Goal: Complete application form: Complete application form

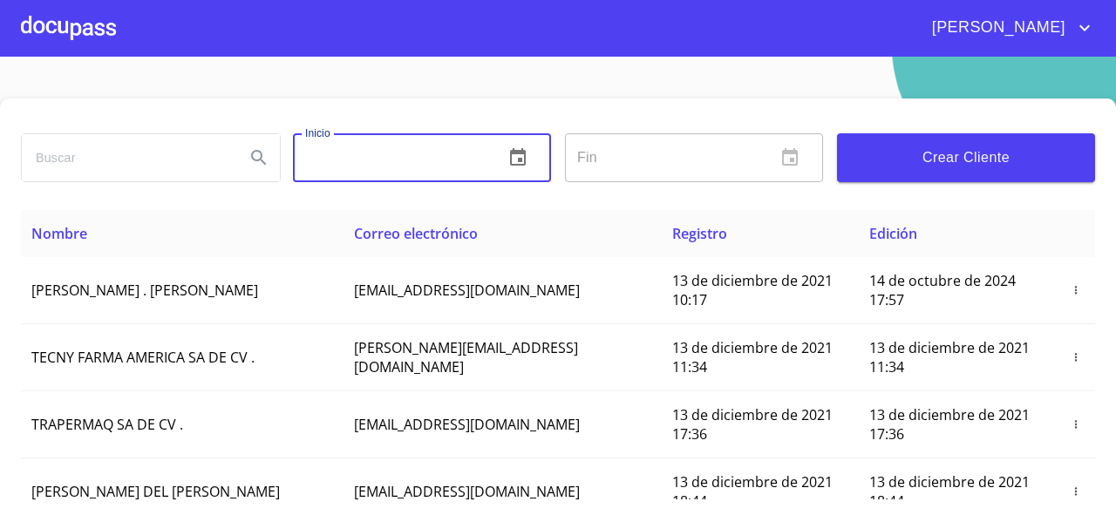
drag, startPoint x: 299, startPoint y: 154, endPoint x: 111, endPoint y: 157, distance: 188.4
click at [111, 157] on div "Inicio ​ Fin ​ Crear Cliente" at bounding box center [558, 157] width 1088 height 63
click at [106, 157] on input "search" at bounding box center [126, 157] width 209 height 47
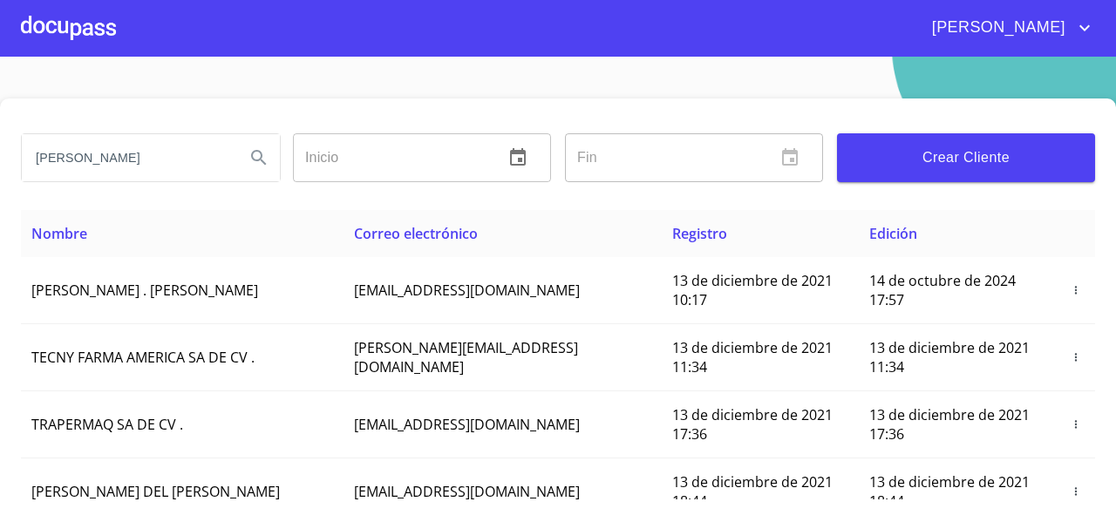
type input "[PERSON_NAME]"
click at [256, 163] on icon "Search" at bounding box center [259, 157] width 21 height 21
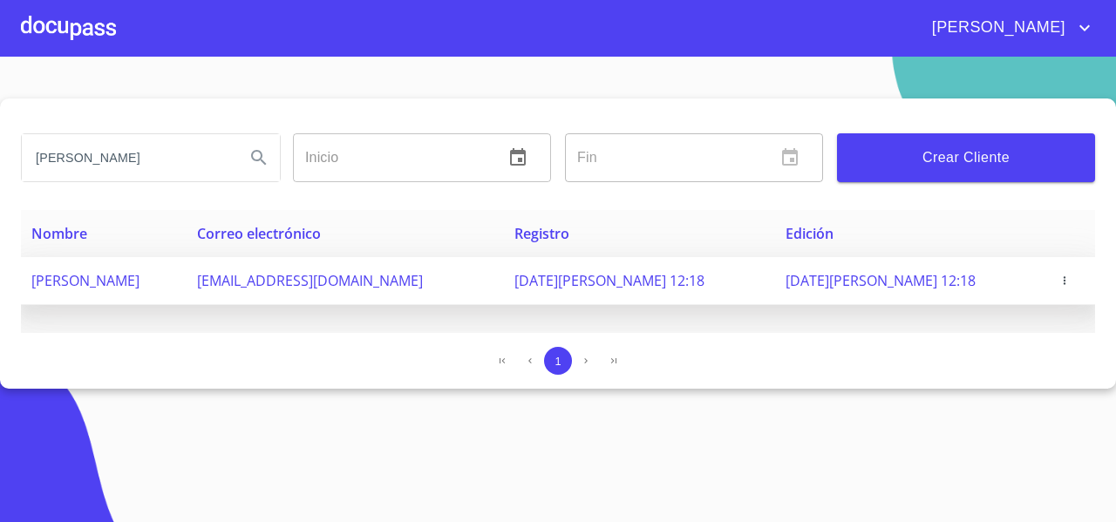
click at [187, 276] on td "[PERSON_NAME] [PERSON_NAME]" at bounding box center [104, 281] width 166 height 48
drag, startPoint x: 210, startPoint y: 277, endPoint x: 27, endPoint y: 291, distance: 183.7
click at [27, 291] on td "[PERSON_NAME] [PERSON_NAME]" at bounding box center [104, 281] width 166 height 48
copy span "[PERSON_NAME] [PERSON_NAME]"
click at [1059, 283] on icon "button" at bounding box center [1065, 281] width 12 height 12
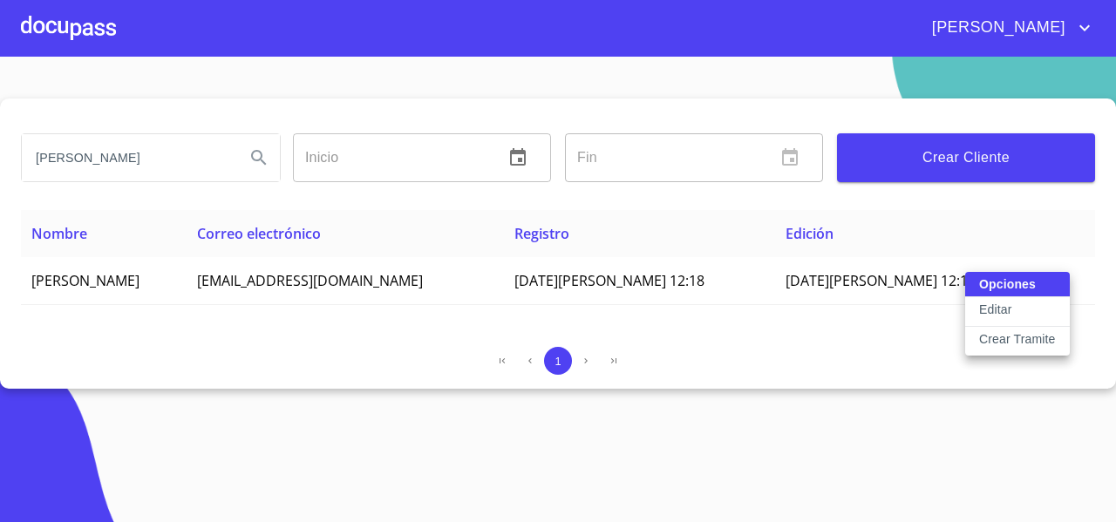
click at [216, 428] on div at bounding box center [558, 261] width 1116 height 522
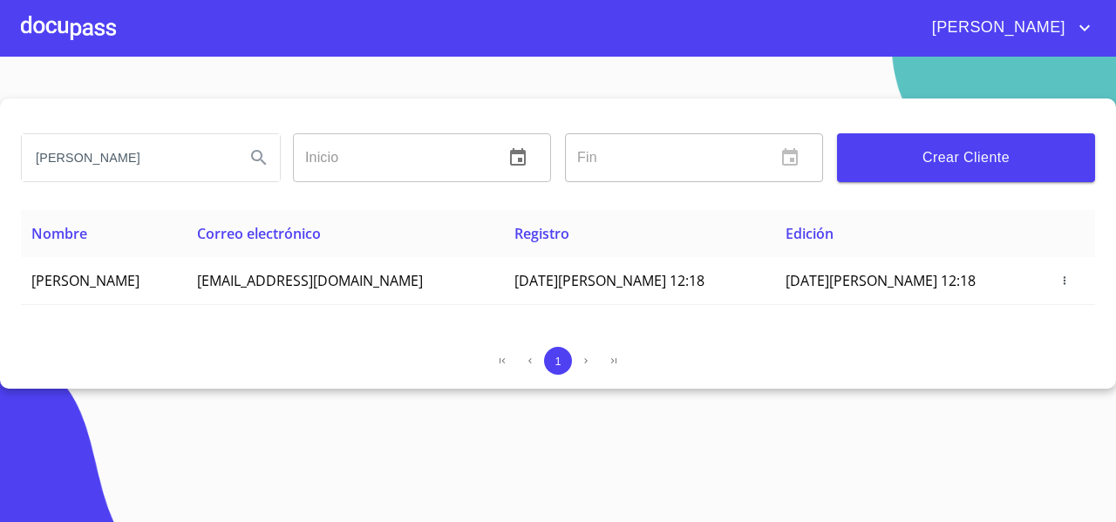
click at [670, 317] on div "Nombre Correo electrónico Registro Edición JOSE LUIS GOMEZ CHAVEZ jlgomez.0792@…" at bounding box center [558, 271] width 1074 height 123
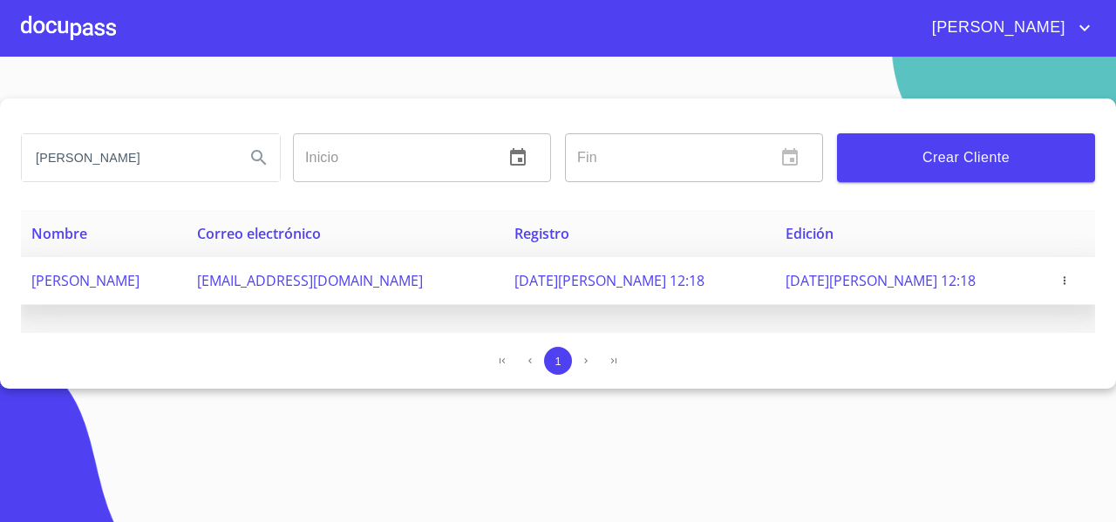
click at [1062, 269] on td at bounding box center [1071, 281] width 50 height 48
click at [1061, 276] on icon "button" at bounding box center [1065, 281] width 12 height 12
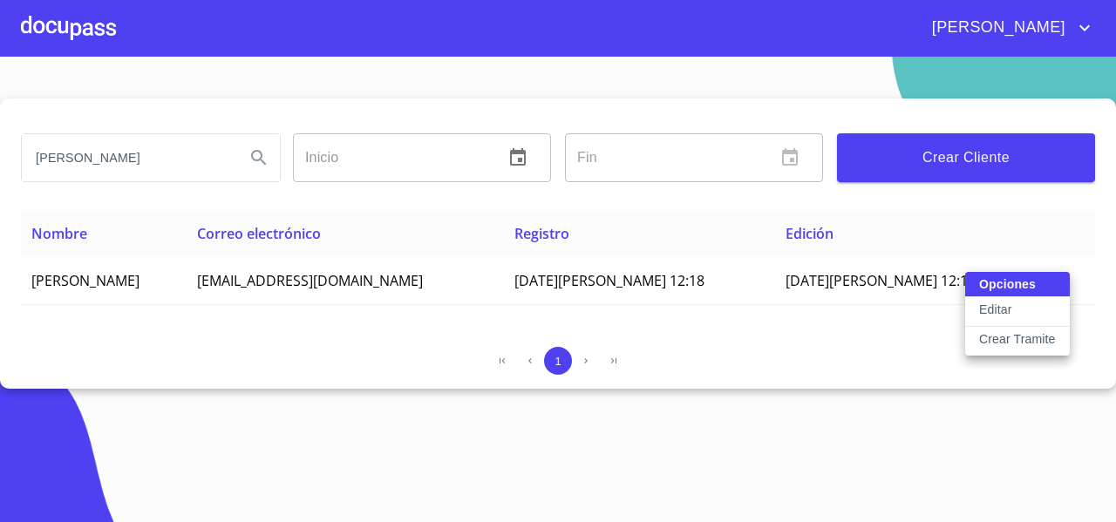
click at [1016, 336] on p "Crear Tramite" at bounding box center [1017, 338] width 77 height 17
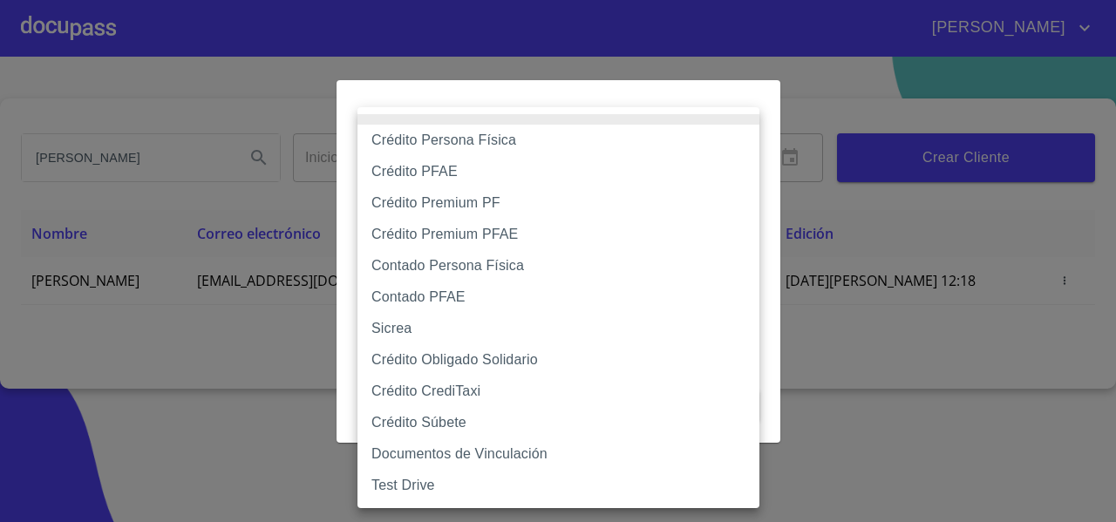
click at [735, 167] on body "FERNANDO JOSE LUIS GOMEZ Inicio ​ Fin ​ Crear Cliente Nombre Correo electrónico…" at bounding box center [558, 261] width 1116 height 522
click at [440, 145] on li "Crédito Persona Física" at bounding box center [559, 140] width 402 height 31
type input "61b033e49b8c202ad5bb7912"
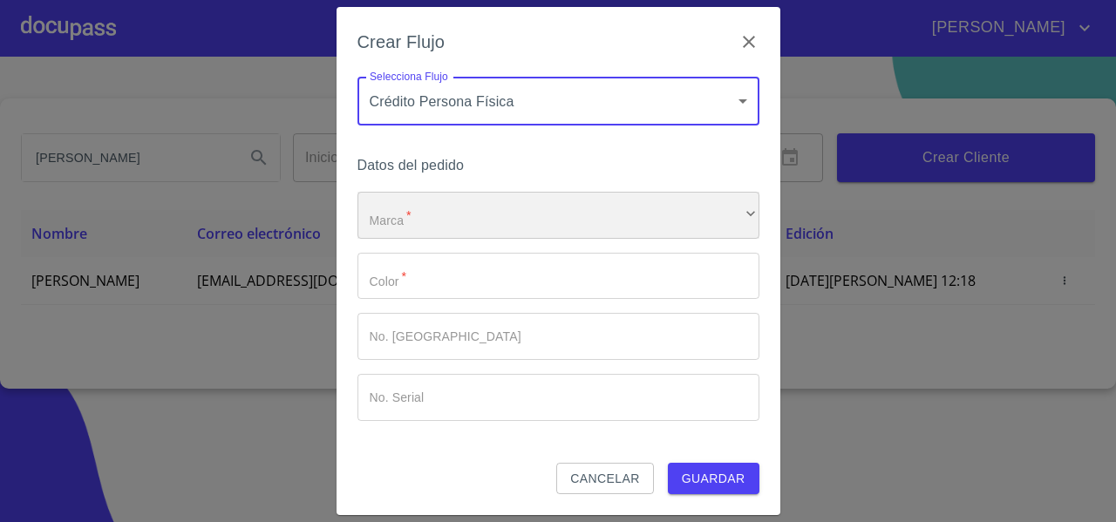
click at [388, 215] on div "​" at bounding box center [559, 215] width 402 height 47
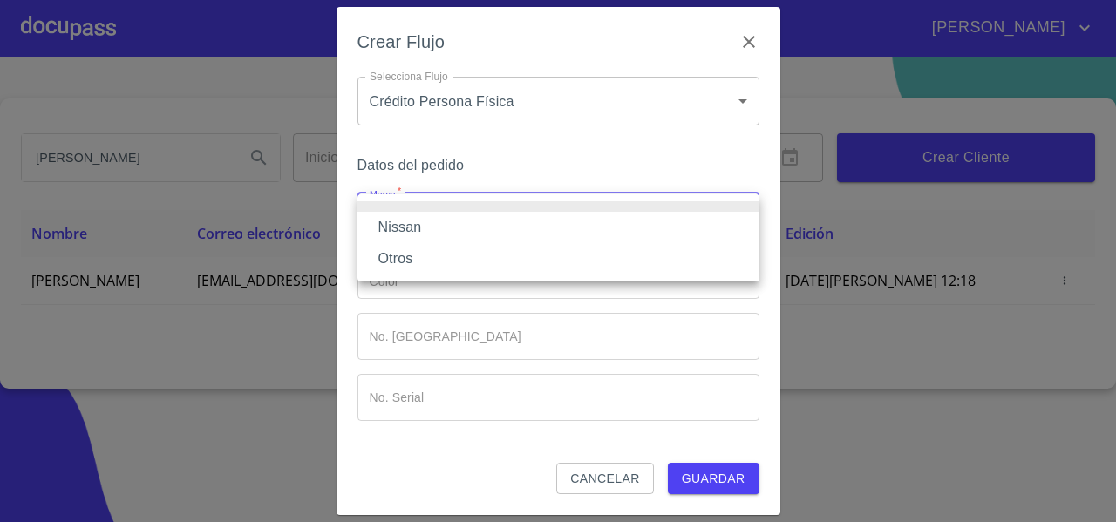
click at [388, 215] on li "Nissan" at bounding box center [559, 227] width 402 height 31
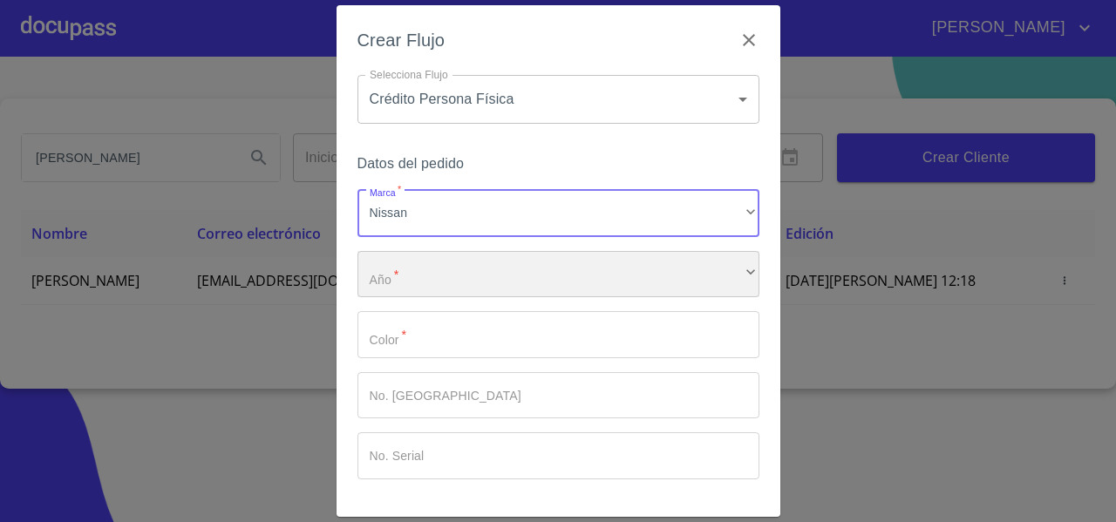
click at [387, 275] on div "​" at bounding box center [559, 274] width 402 height 47
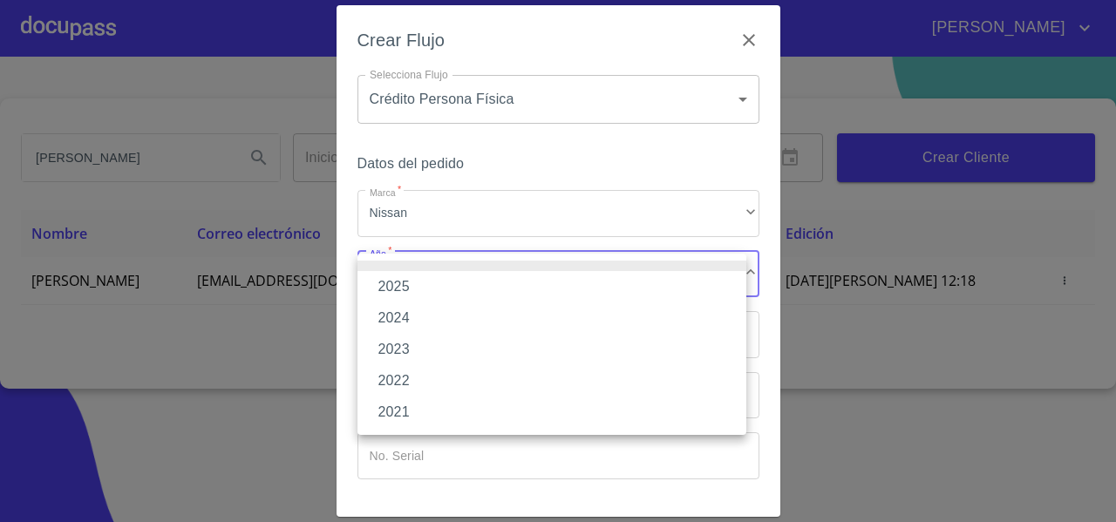
click at [387, 275] on li "2025" at bounding box center [552, 286] width 389 height 31
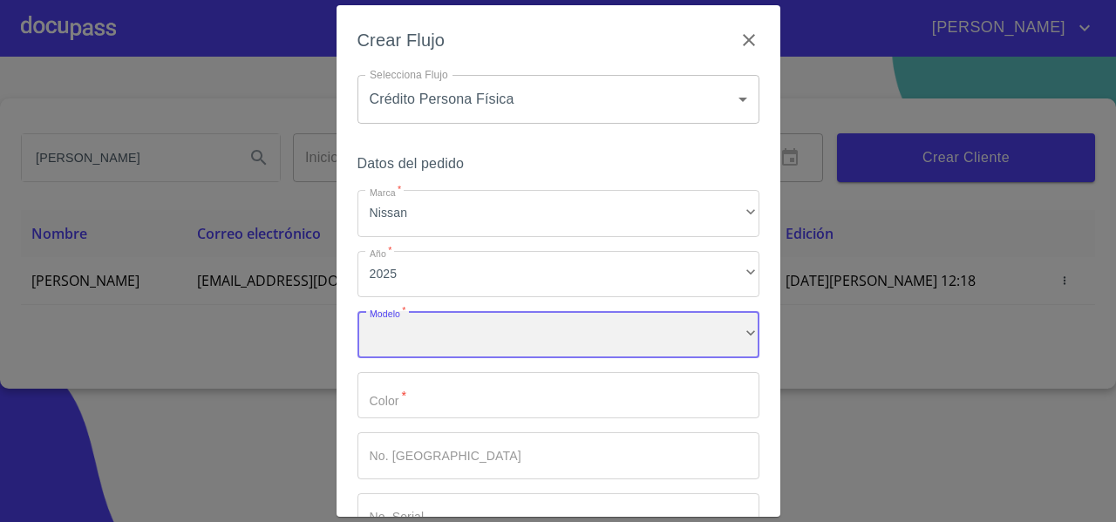
click at [389, 321] on div "​" at bounding box center [559, 334] width 402 height 47
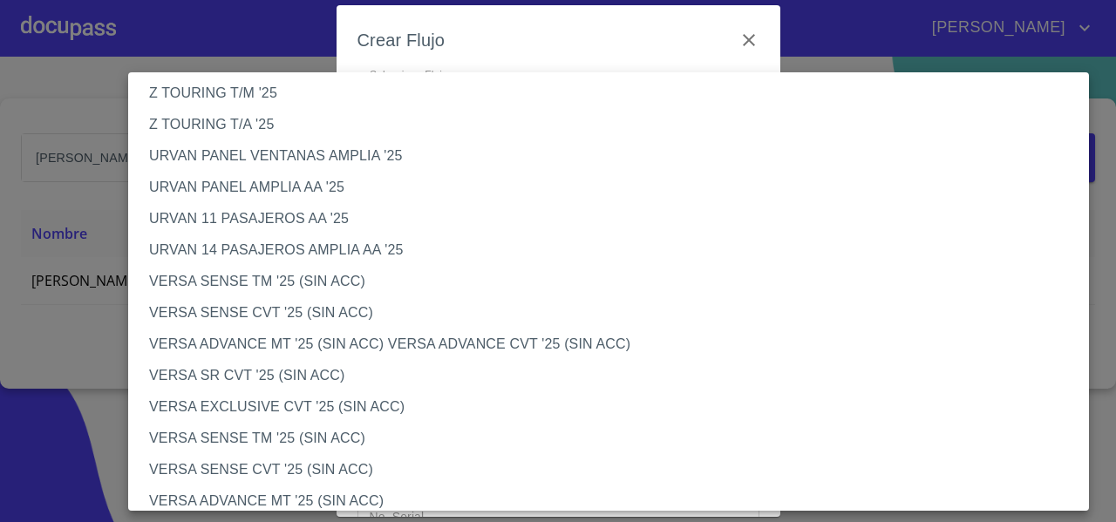
scroll to position [498, 0]
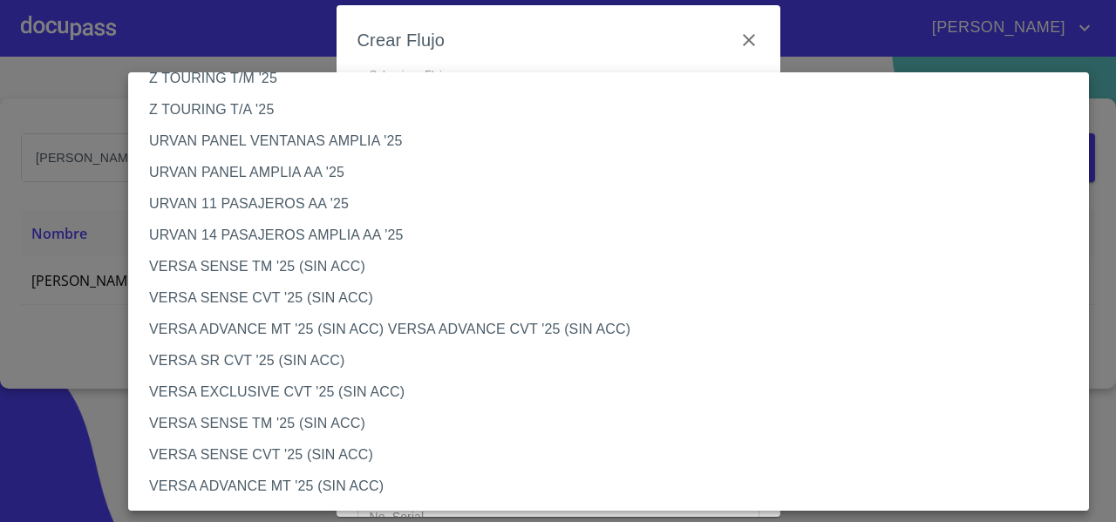
click at [241, 460] on li "VERSA SENSE CVT '25 (SIN ACC)" at bounding box center [615, 455] width 974 height 31
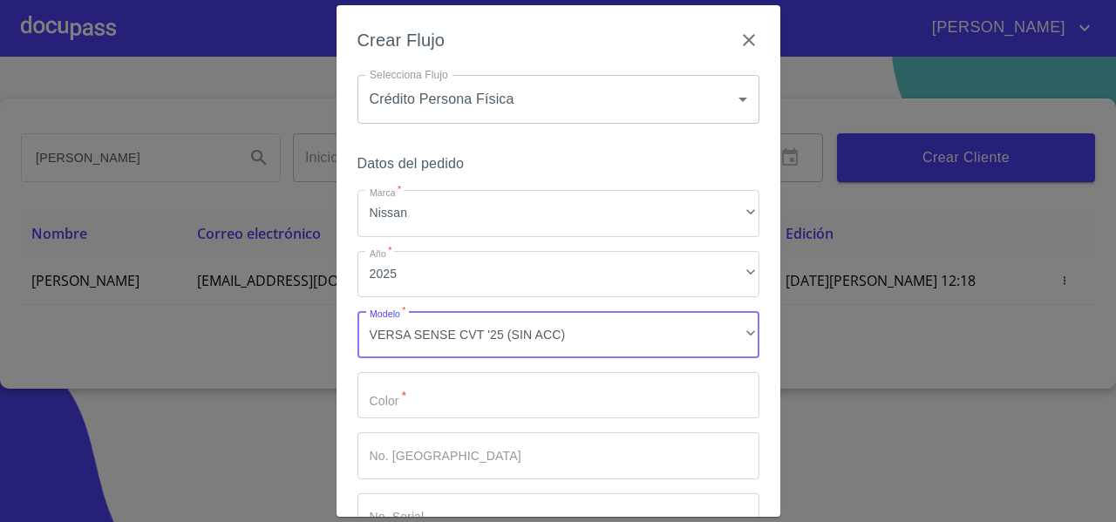
click at [427, 406] on input "Marca   *" at bounding box center [559, 395] width 402 height 47
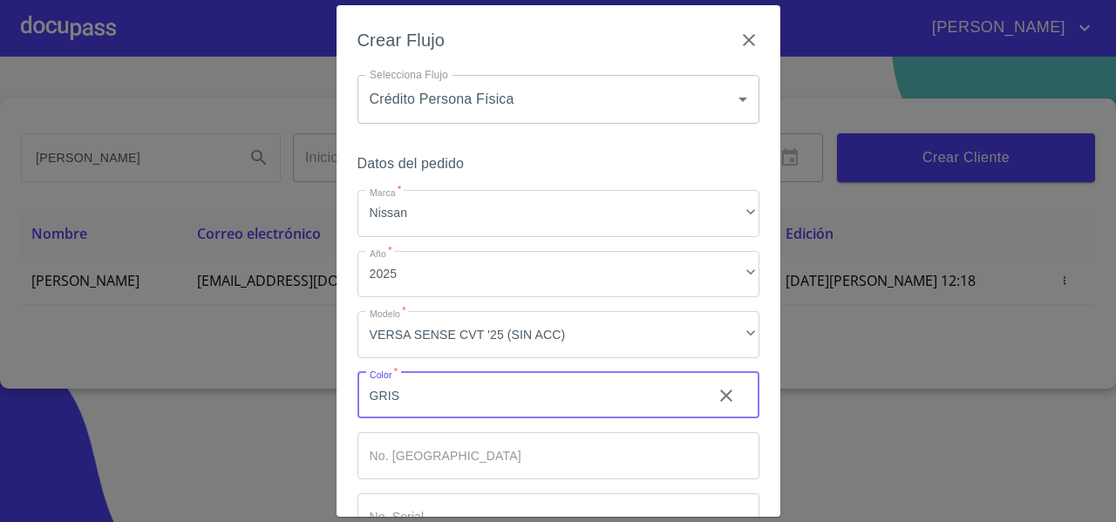
scroll to position [118, 0]
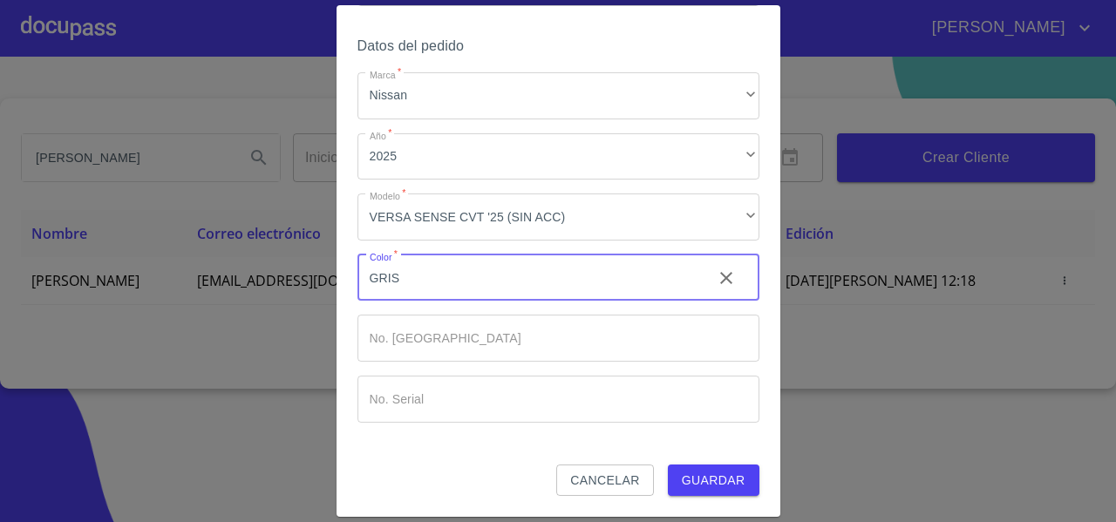
type input "GRIS"
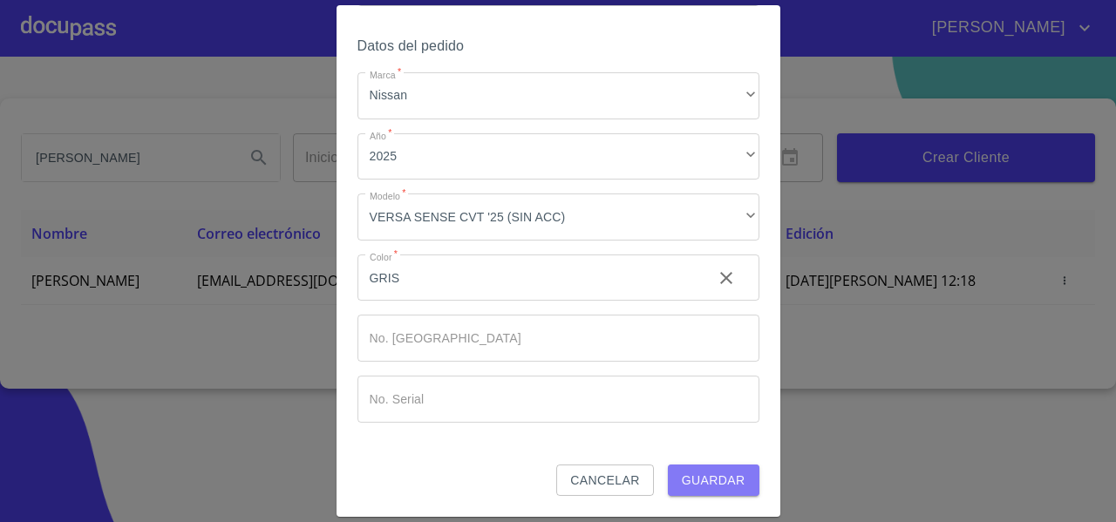
click at [686, 487] on span "Guardar" at bounding box center [714, 481] width 64 height 22
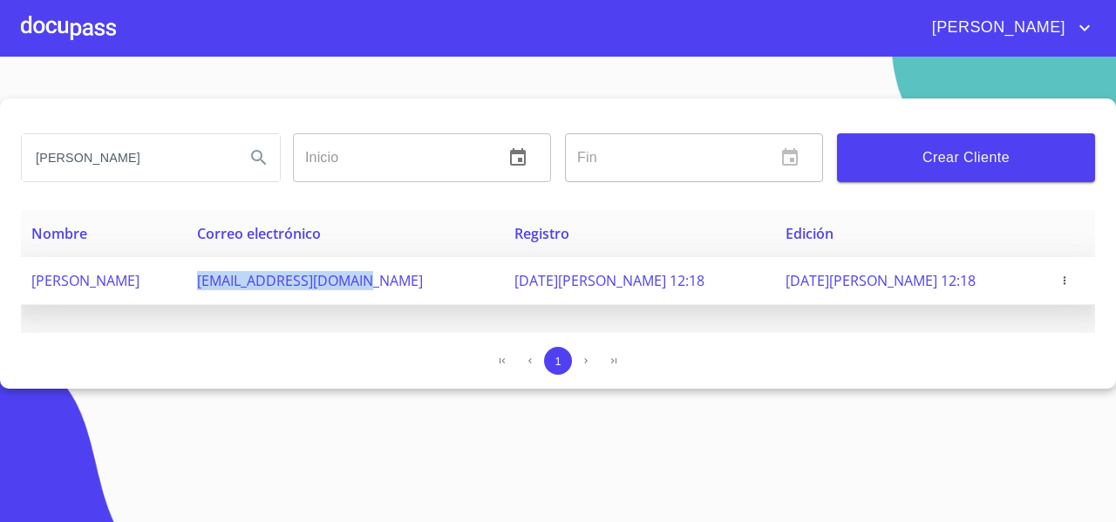
drag, startPoint x: 300, startPoint y: 276, endPoint x: 489, endPoint y: 276, distance: 189.2
click at [489, 276] on td "[EMAIL_ADDRESS][DOMAIN_NAME]" at bounding box center [345, 281] width 317 height 48
copy span "[EMAIL_ADDRESS][DOMAIN_NAME]"
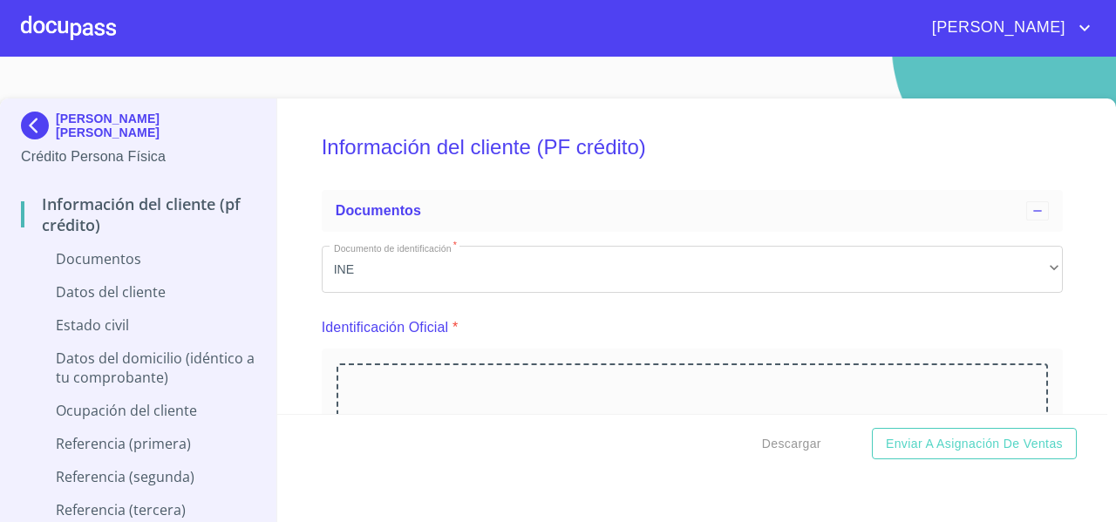
click at [33, 127] on img at bounding box center [38, 126] width 35 height 28
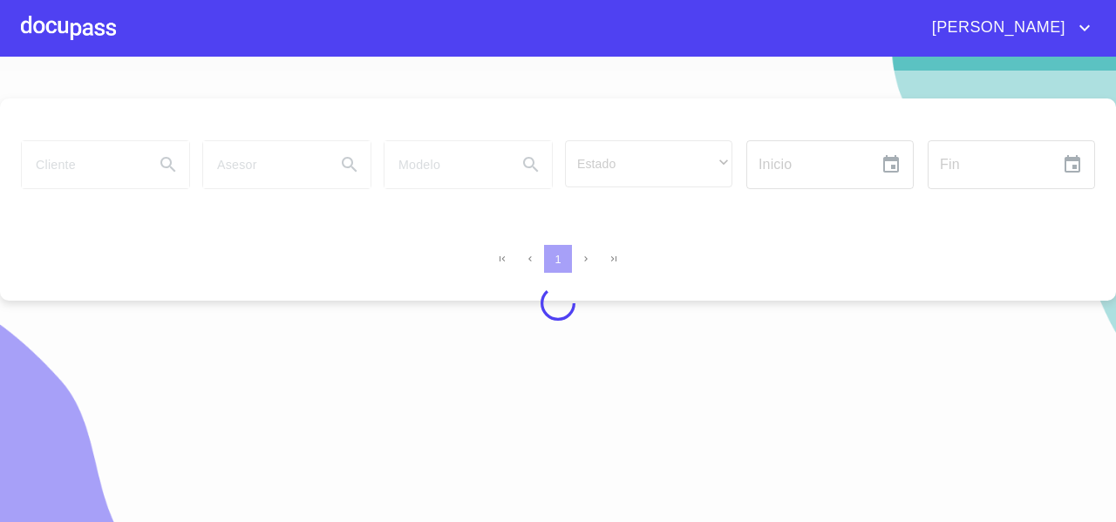
click at [93, 162] on div at bounding box center [558, 304] width 1116 height 466
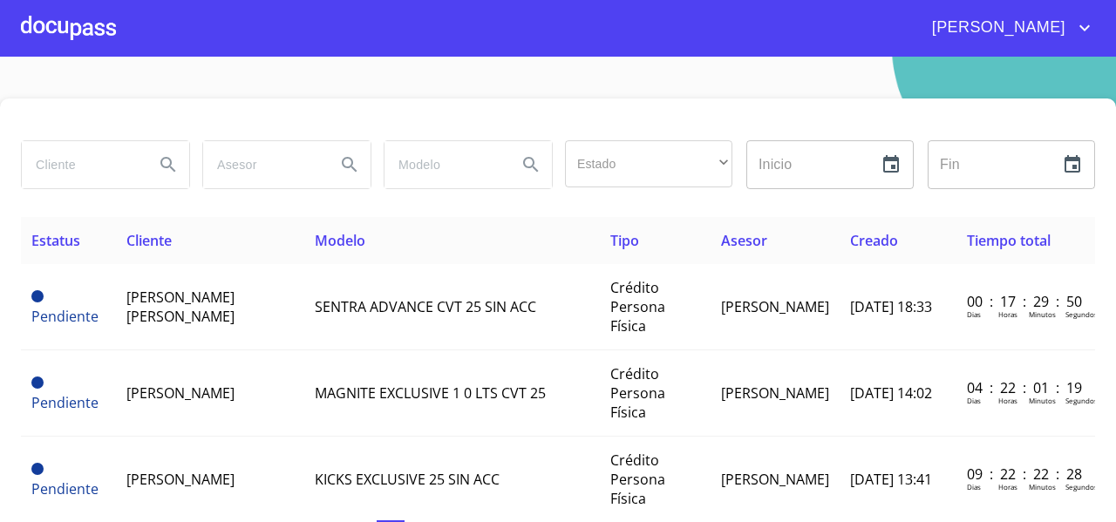
click at [97, 154] on input "search" at bounding box center [81, 164] width 119 height 47
paste input "[PERSON_NAME] [PERSON_NAME]"
type input "[PERSON_NAME] [PERSON_NAME]"
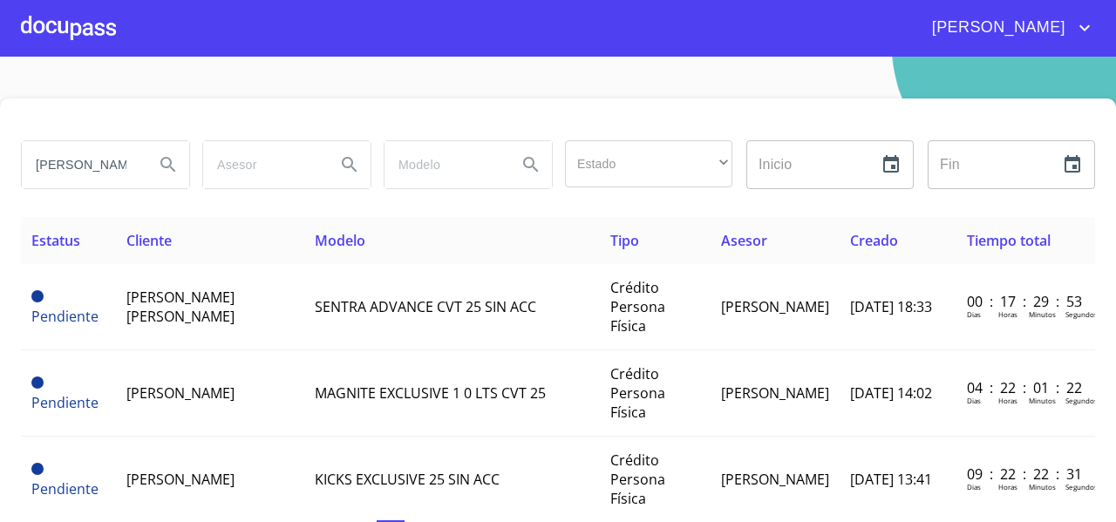
click at [169, 167] on icon "Search" at bounding box center [167, 164] width 15 height 15
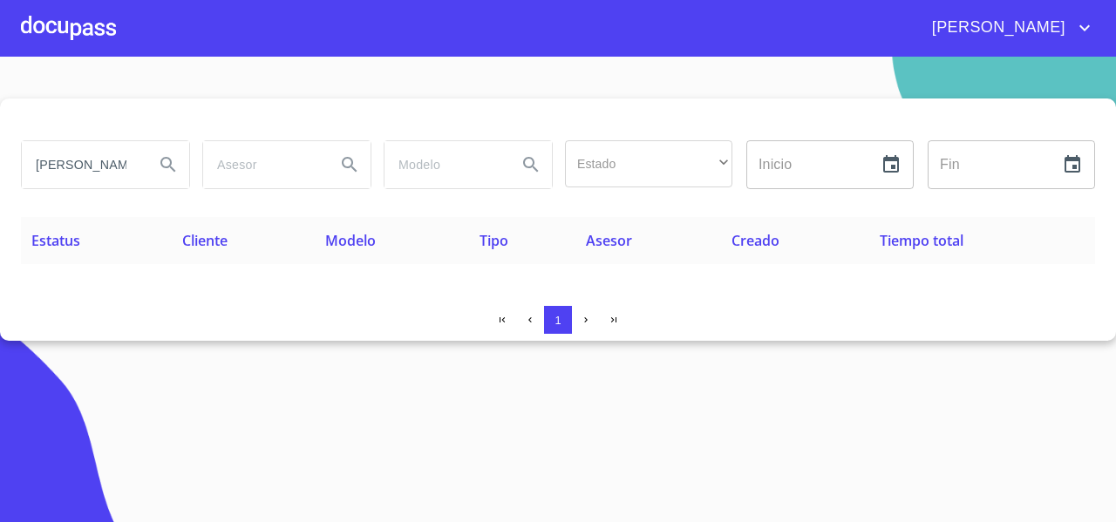
click at [80, 43] on div at bounding box center [68, 28] width 95 height 56
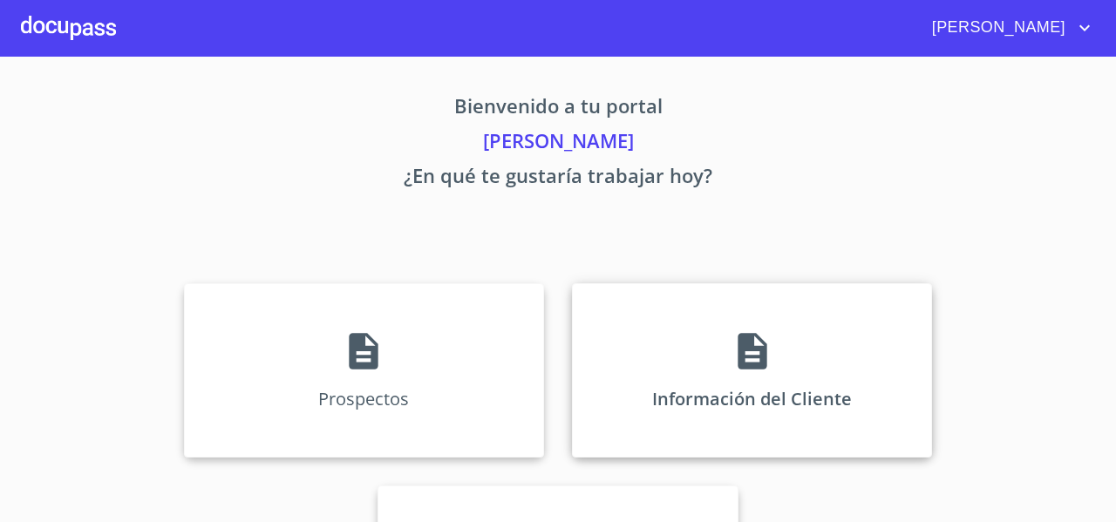
click at [668, 301] on div "Información del Cliente" at bounding box center [752, 370] width 360 height 174
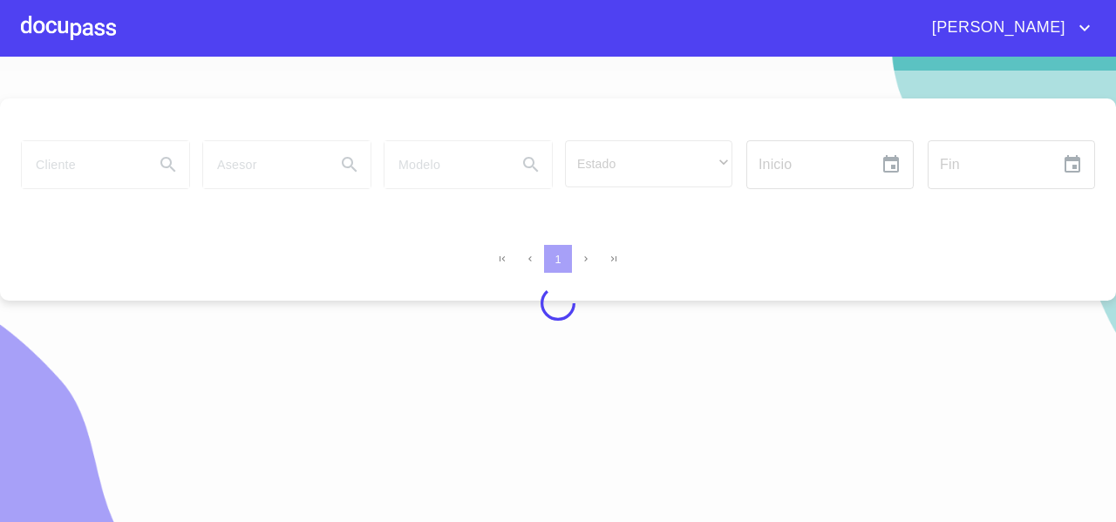
click at [80, 165] on div at bounding box center [558, 304] width 1116 height 466
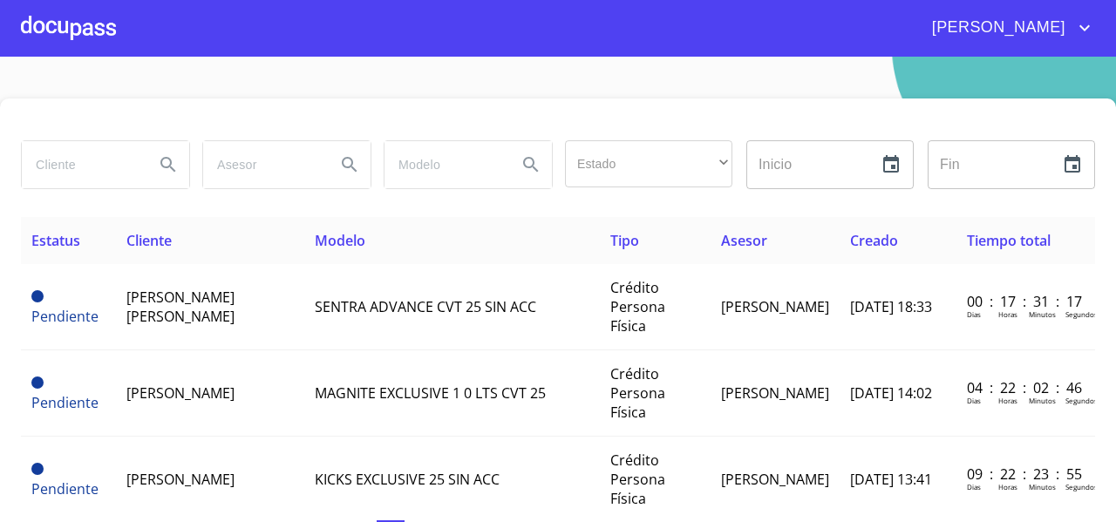
click at [80, 165] on input "search" at bounding box center [81, 164] width 119 height 47
paste input "[PERSON_NAME] [PERSON_NAME]"
click at [160, 156] on icon "Search" at bounding box center [168, 164] width 21 height 21
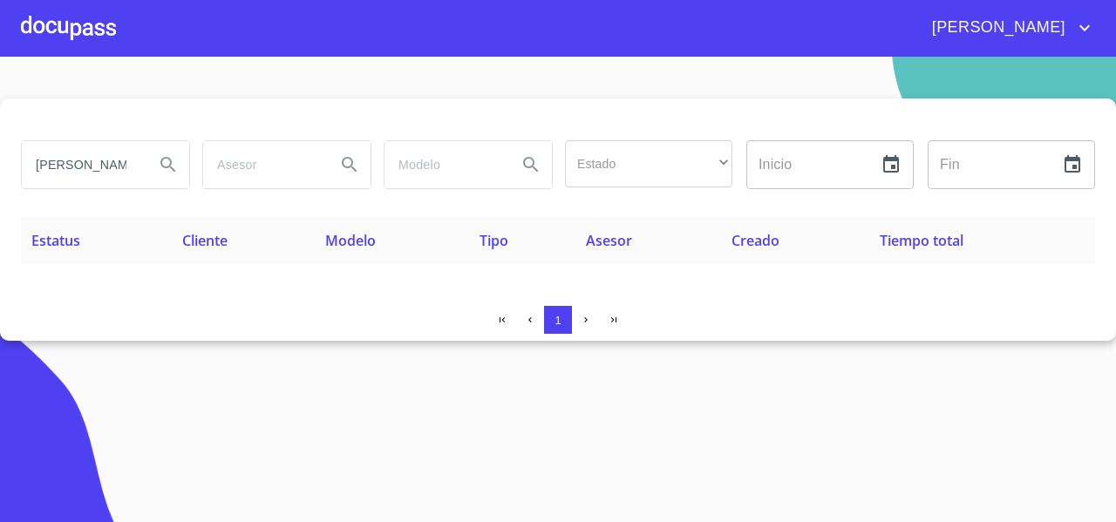
click at [121, 162] on input "[PERSON_NAME] [PERSON_NAME]" at bounding box center [81, 164] width 119 height 47
drag, startPoint x: 121, startPoint y: 162, endPoint x: 71, endPoint y: 174, distance: 51.8
click at [71, 174] on input "[PERSON_NAME] [PERSON_NAME]" at bounding box center [81, 164] width 119 height 47
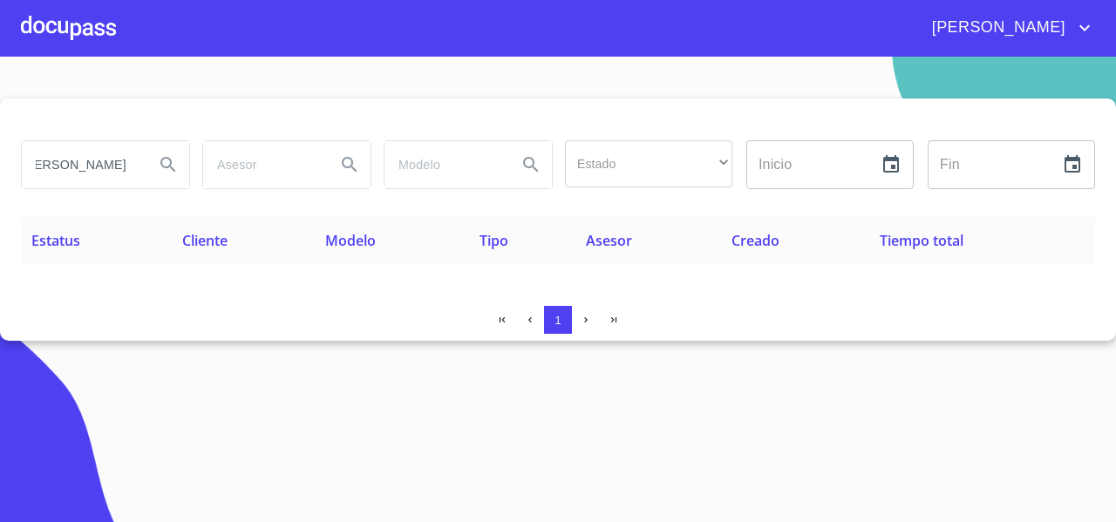
type input "[PERSON_NAME]"
click at [156, 169] on button "Search" at bounding box center [168, 165] width 42 height 42
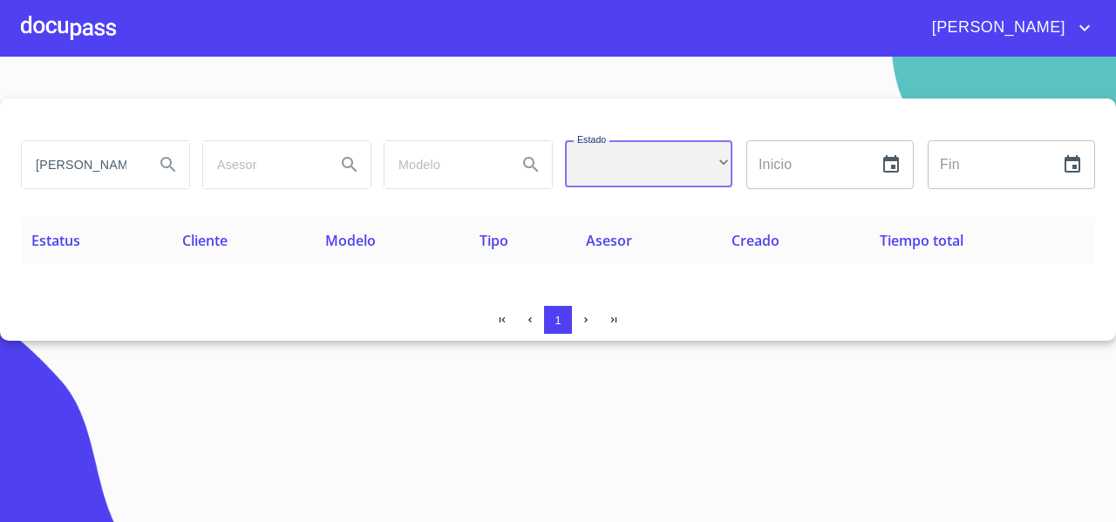
click at [664, 169] on div "​" at bounding box center [648, 163] width 167 height 47
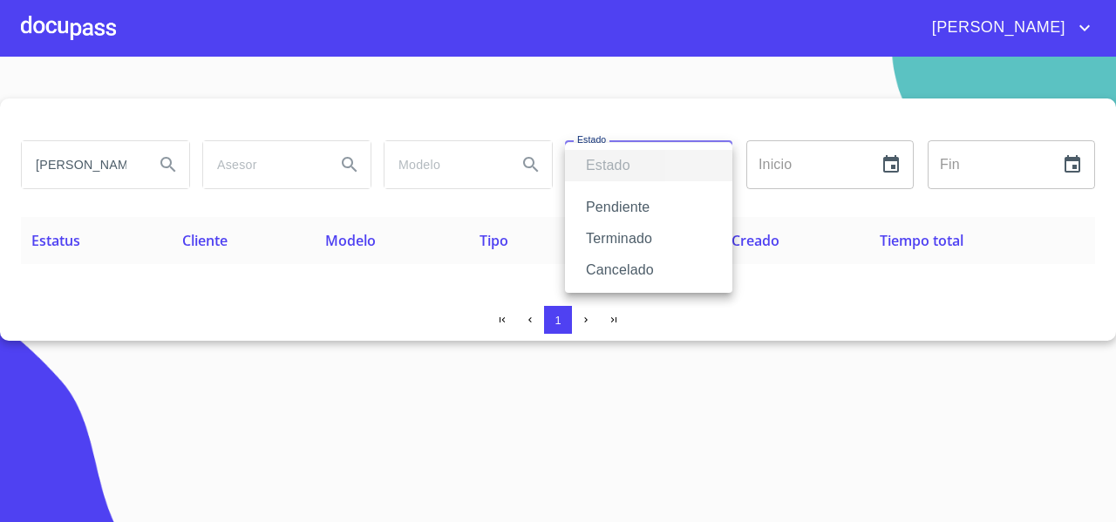
click at [166, 163] on div at bounding box center [558, 261] width 1116 height 522
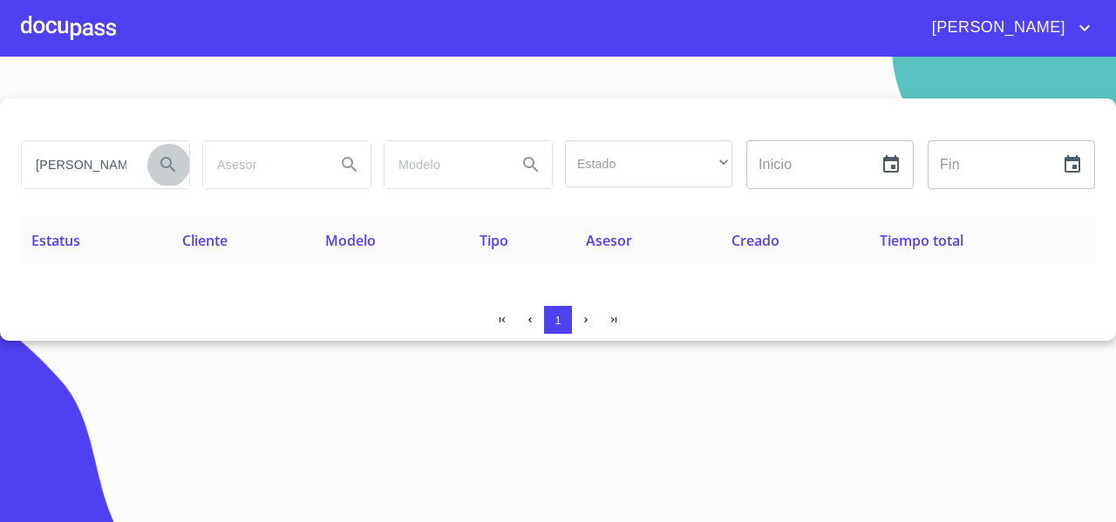
click at [167, 161] on icon "Search" at bounding box center [168, 164] width 21 height 21
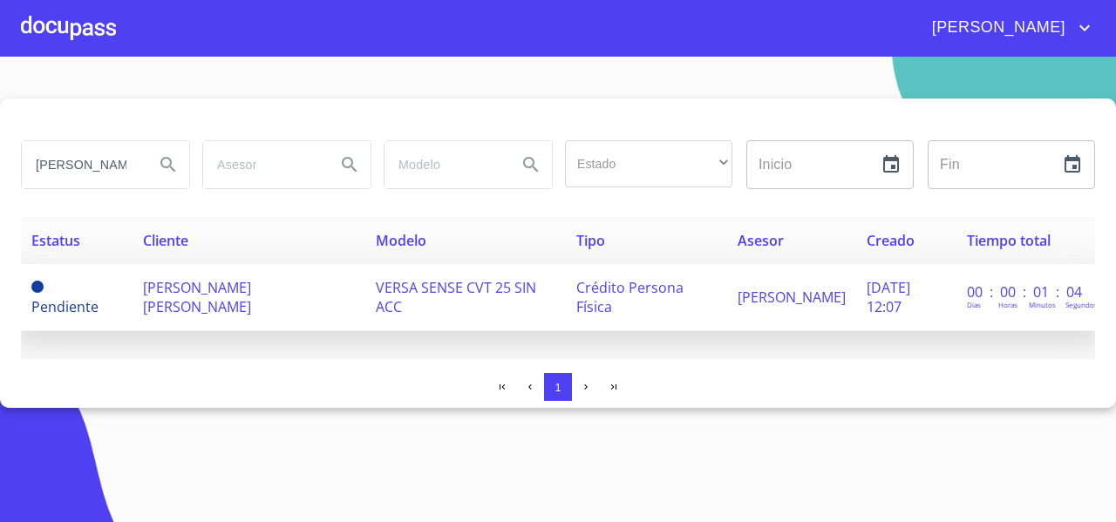
click at [278, 286] on td "[PERSON_NAME] [PERSON_NAME]" at bounding box center [249, 297] width 233 height 67
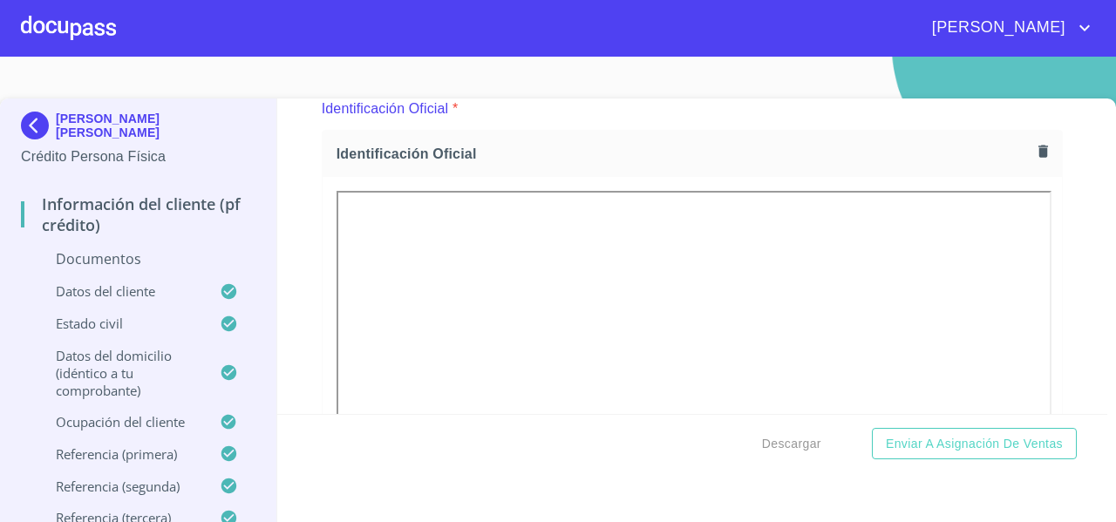
scroll to position [217, 0]
click at [1039, 158] on icon "button" at bounding box center [1044, 153] width 10 height 12
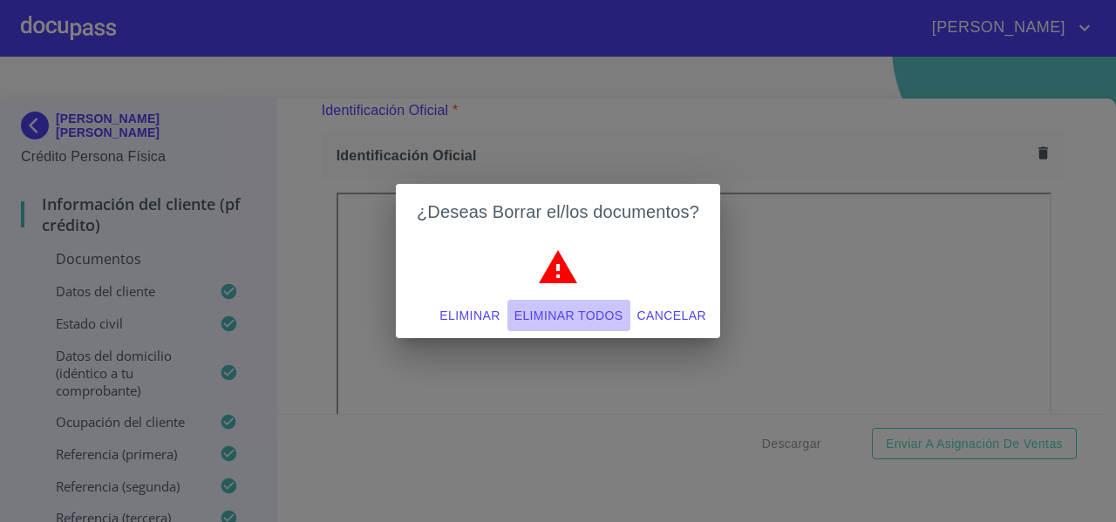
click at [608, 305] on span "Eliminar todos" at bounding box center [568, 316] width 109 height 22
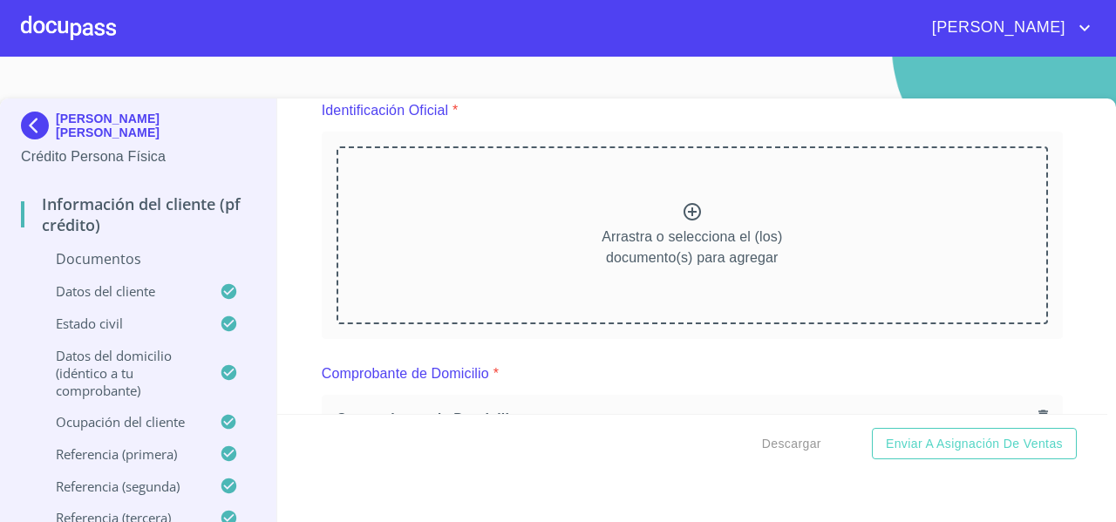
click at [549, 215] on div "Arrastra o selecciona el (los) documento(s) para agregar" at bounding box center [693, 236] width 712 height 178
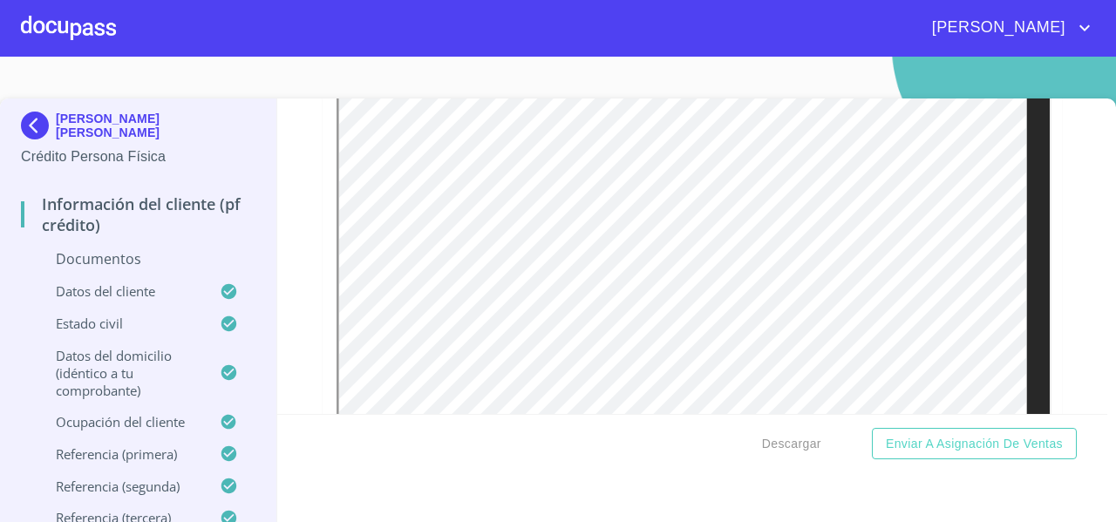
scroll to position [2741, 0]
click at [1041, 198] on div "Información del cliente (PF crédito) Documentos Documento de identificación   *…" at bounding box center [692, 257] width 831 height 316
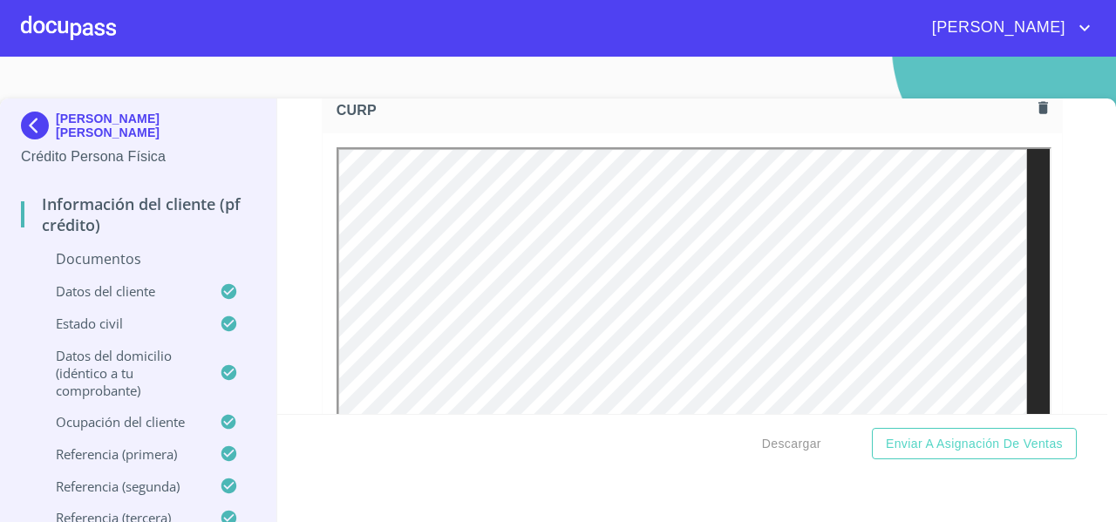
click at [1010, 133] on div "CURP" at bounding box center [692, 110] width 739 height 46
click at [1039, 113] on icon "button" at bounding box center [1044, 107] width 10 height 12
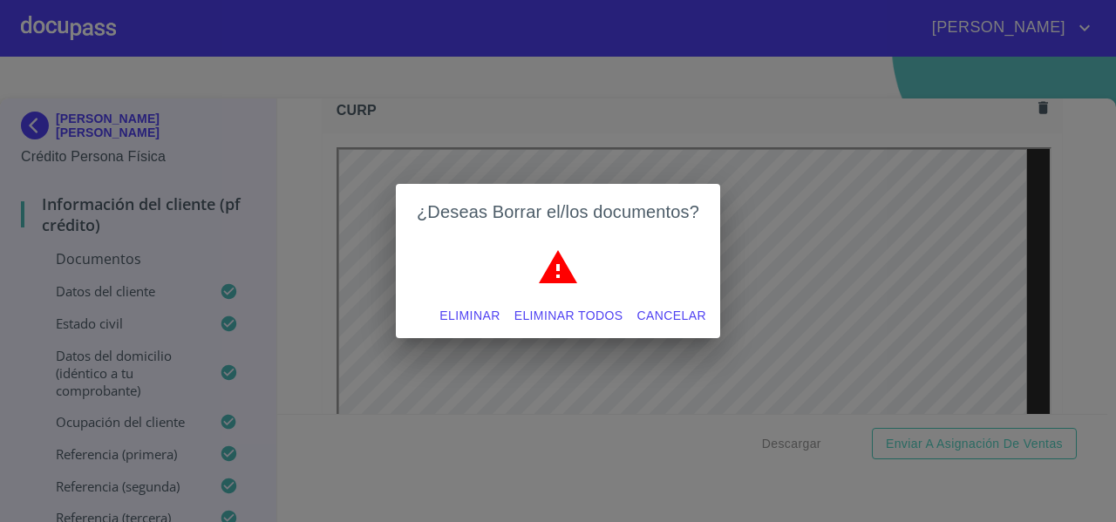
click at [524, 317] on span "Eliminar todos" at bounding box center [568, 316] width 109 height 22
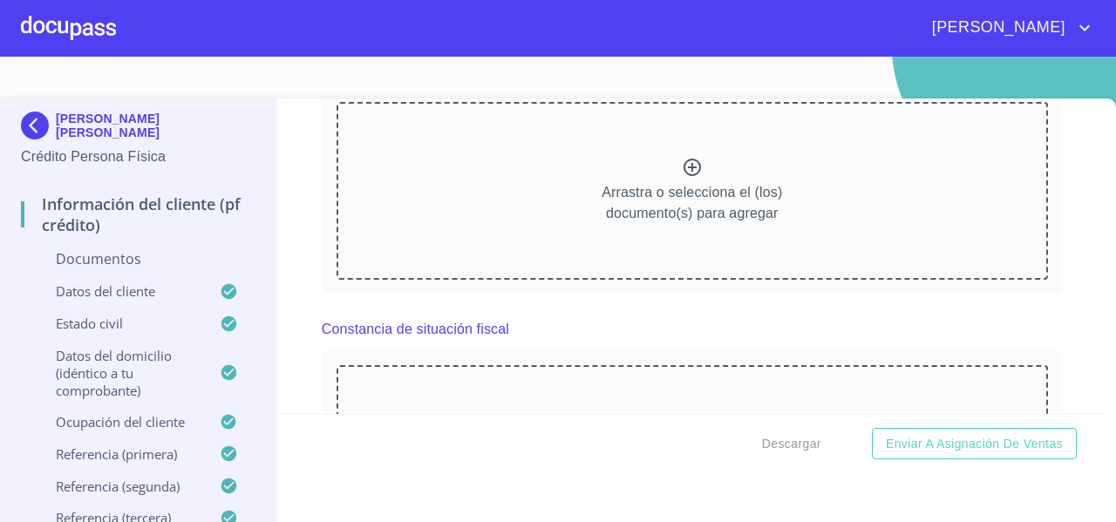
scroll to position [2561, 0]
click at [505, 227] on div "Arrastra o selecciona el (los) documento(s) para agregar" at bounding box center [693, 192] width 712 height 178
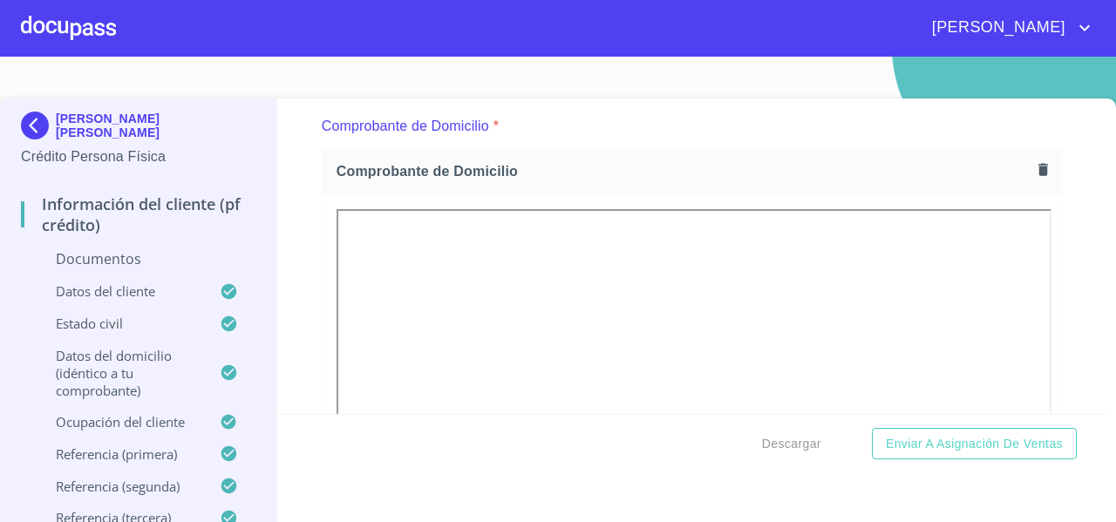
scroll to position [1091, 0]
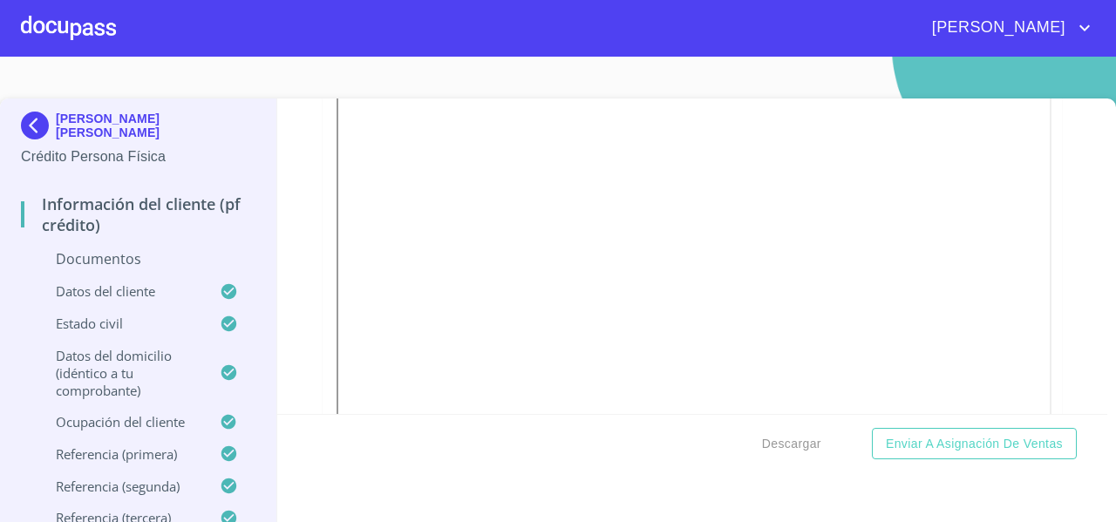
drag, startPoint x: 1032, startPoint y: 113, endPoint x: 1027, endPoint y: 167, distance: 54.3
click at [1027, 167] on div at bounding box center [692, 280] width 739 height 501
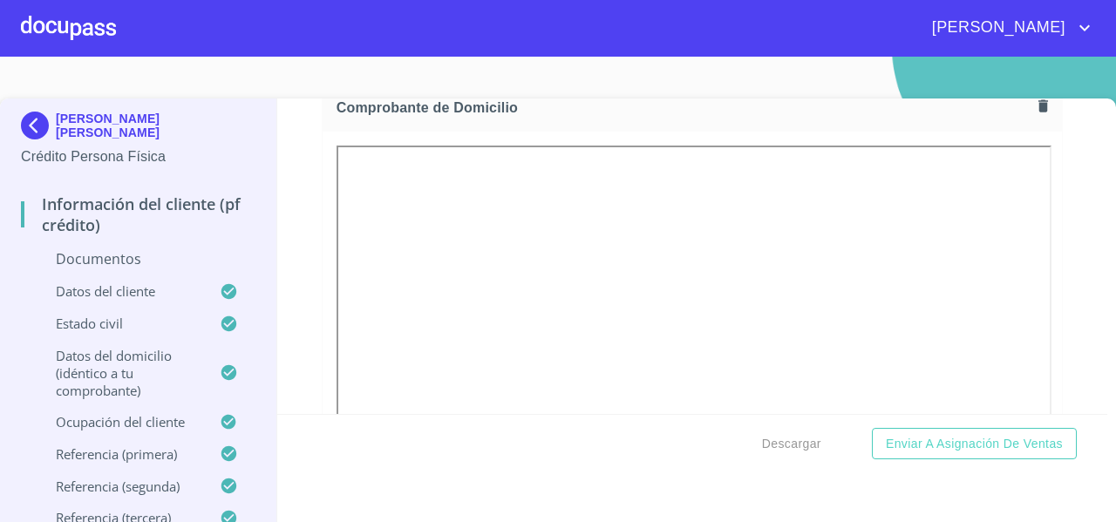
scroll to position [987, 0]
click at [1035, 104] on icon "button" at bounding box center [1043, 107] width 17 height 17
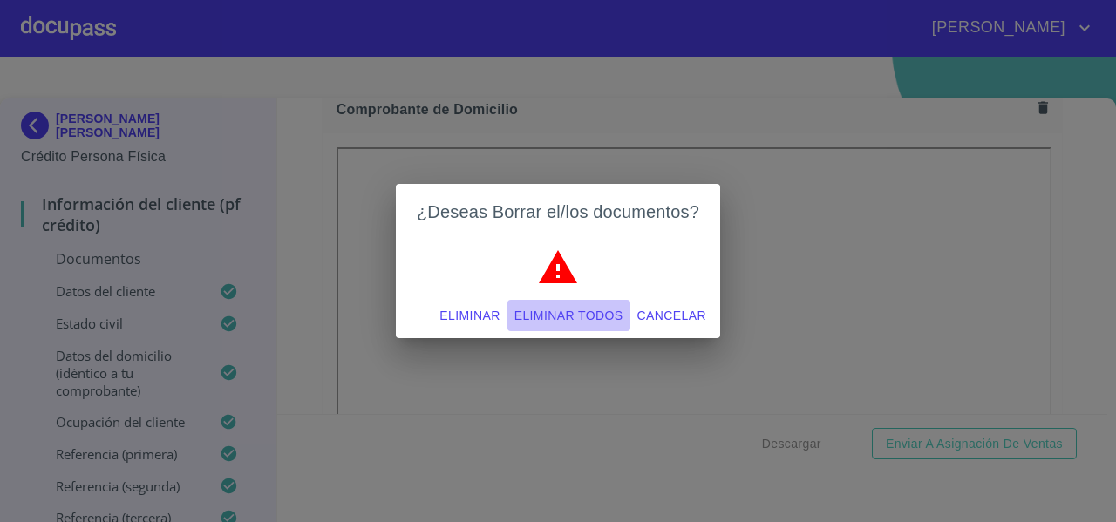
click at [558, 320] on span "Eliminar todos" at bounding box center [568, 316] width 109 height 22
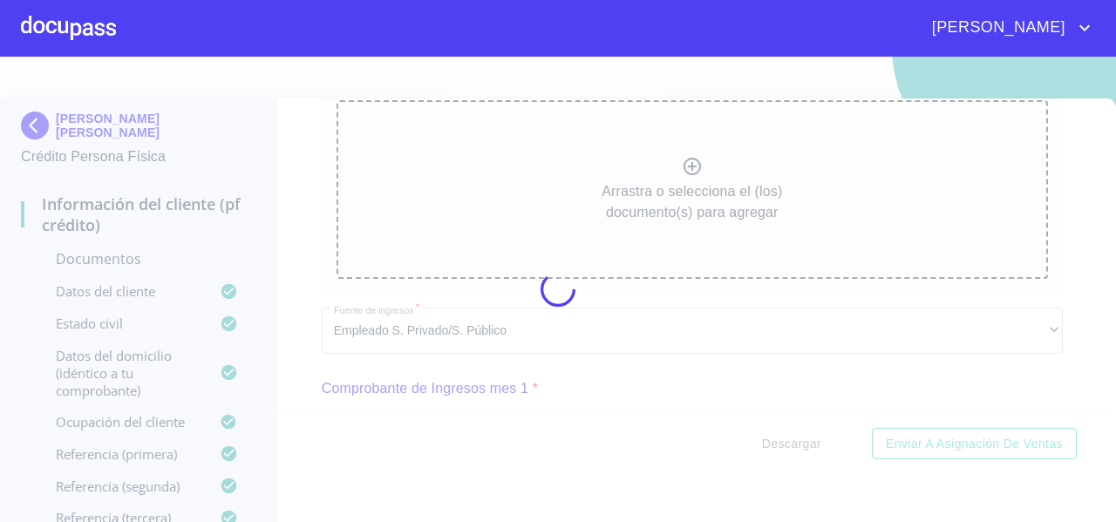
scroll to position [983, 0]
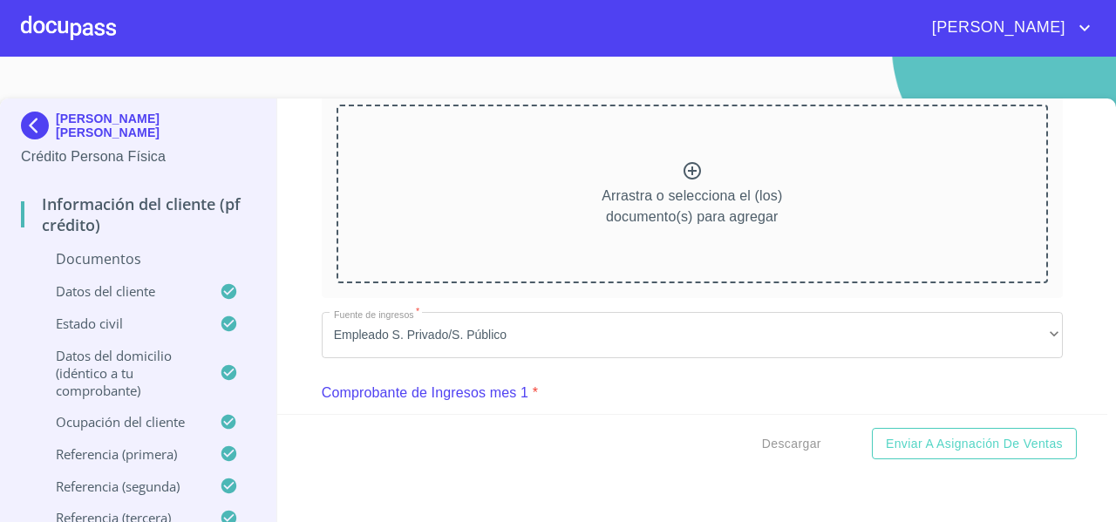
click at [502, 183] on div "Arrastra o selecciona el (los) documento(s) para agregar" at bounding box center [693, 194] width 712 height 178
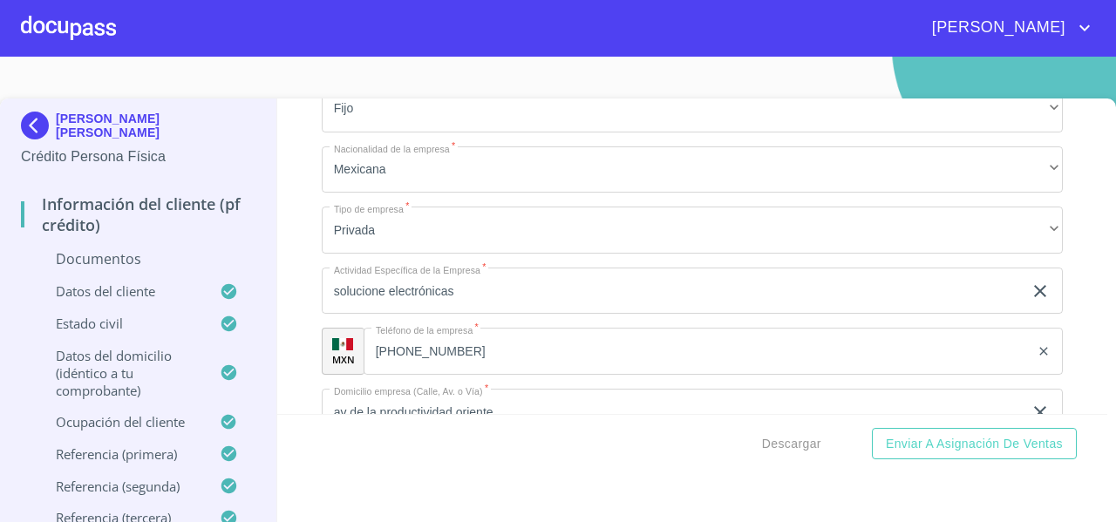
scroll to position [6097, 0]
click at [290, 306] on div "Información del cliente (PF crédito) Documentos Documento de identificación   *…" at bounding box center [692, 257] width 831 height 316
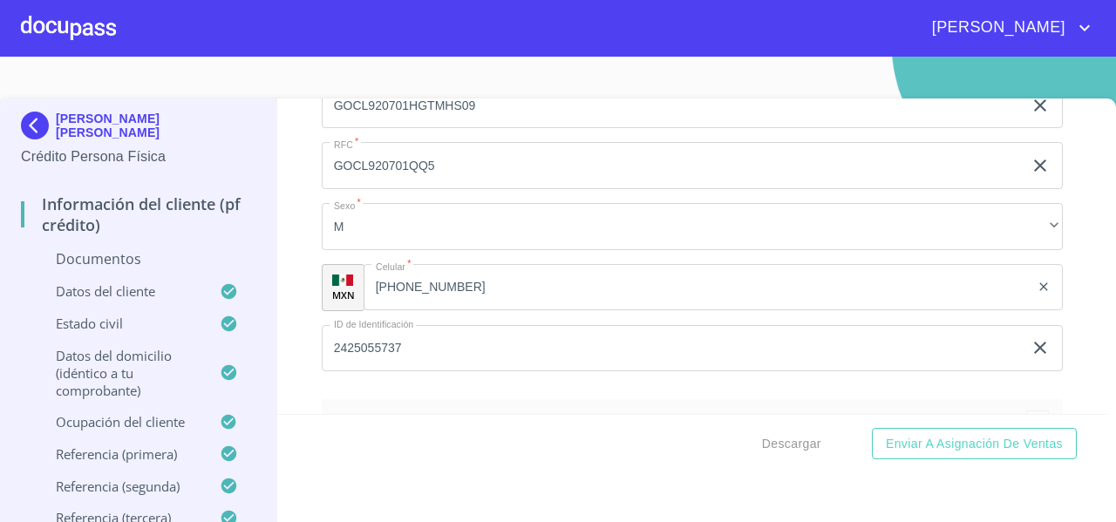
scroll to position [4059, 0]
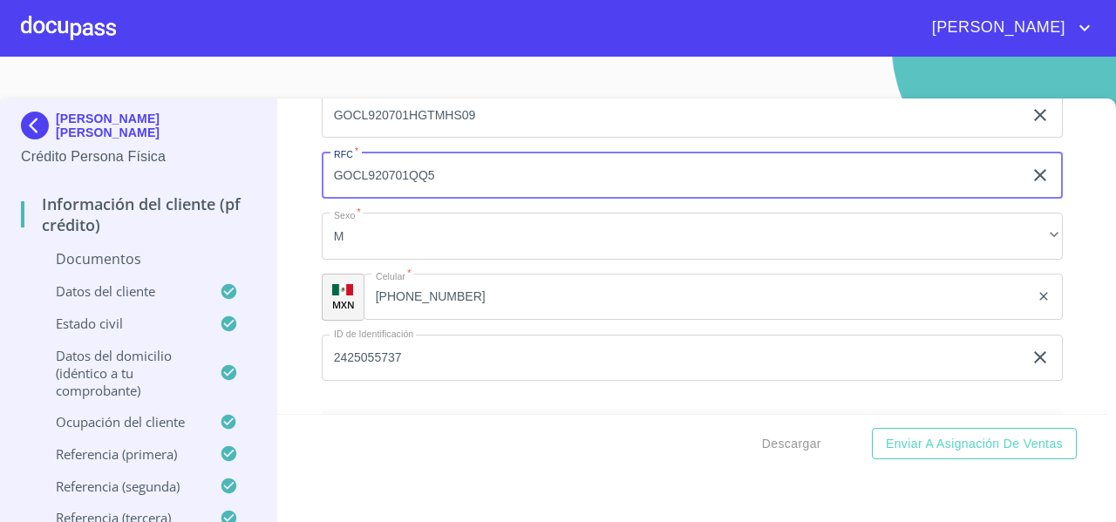
click at [441, 195] on input "GOCL920701QQ5" at bounding box center [672, 175] width 701 height 47
click at [454, 315] on input "(33)15841390" at bounding box center [697, 297] width 666 height 47
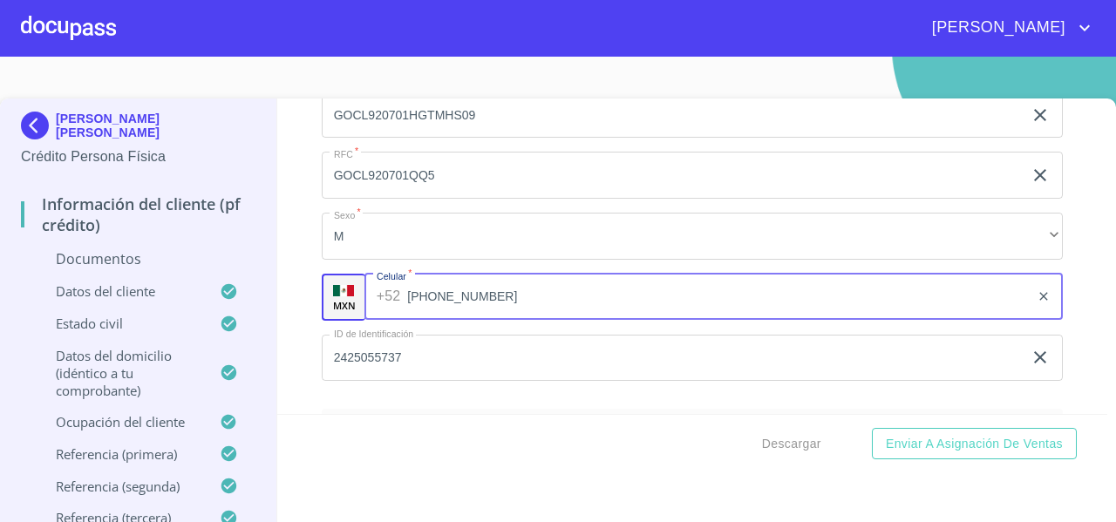
drag, startPoint x: 488, startPoint y: 312, endPoint x: 411, endPoint y: 319, distance: 77.9
click at [411, 319] on input "(33)15841390" at bounding box center [718, 297] width 623 height 47
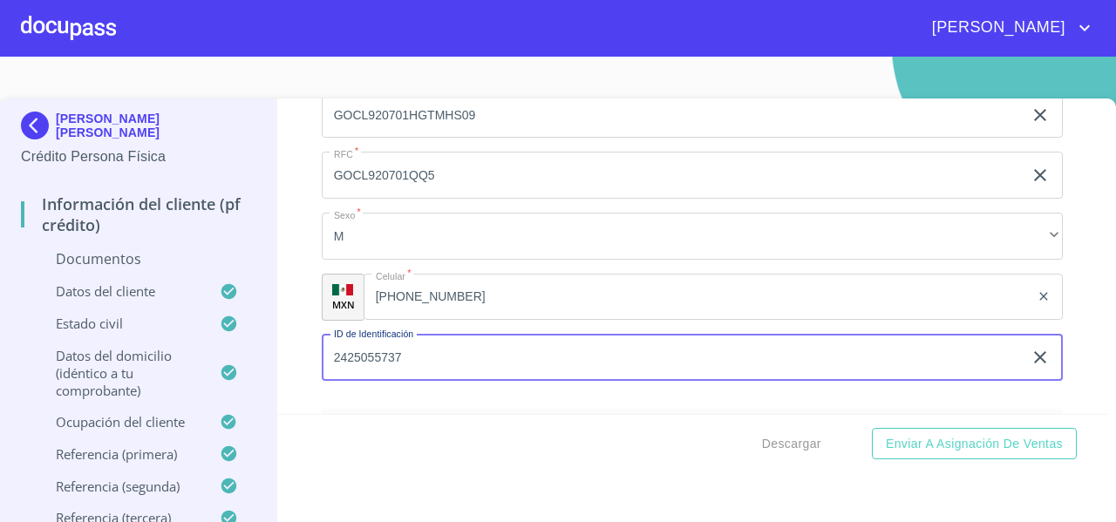
click at [438, 371] on input "2425055737" at bounding box center [672, 358] width 701 height 47
paste input "33)15841390"
click at [419, 377] on input "2425055737 33)15841390" at bounding box center [672, 358] width 701 height 47
drag, startPoint x: 401, startPoint y: 374, endPoint x: 515, endPoint y: 362, distance: 114.9
click at [515, 362] on input "2425055737 3315841390" at bounding box center [672, 358] width 701 height 47
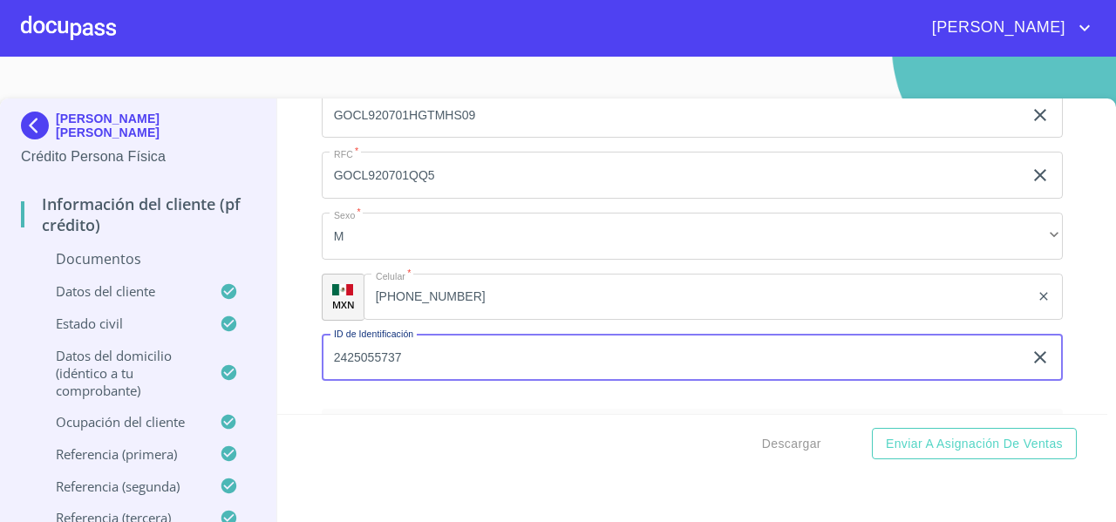
type input "2425055737"
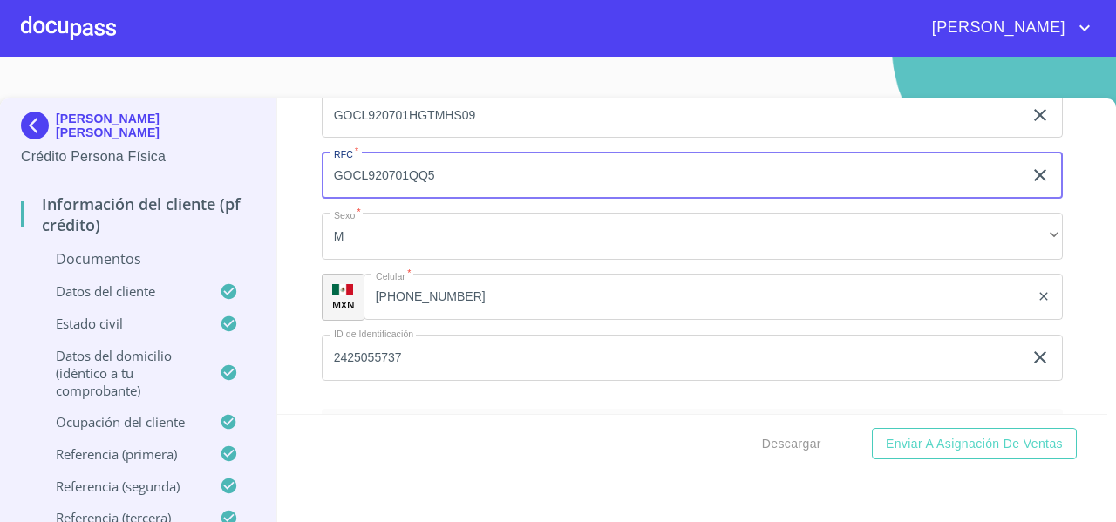
drag, startPoint x: 450, startPoint y: 190, endPoint x: 332, endPoint y: 199, distance: 118.0
click at [332, 199] on input "GOCL920701QQ5" at bounding box center [672, 175] width 701 height 47
click at [293, 233] on div "Información del cliente (PF crédito) Documentos Documento de identificación   *…" at bounding box center [692, 257] width 831 height 316
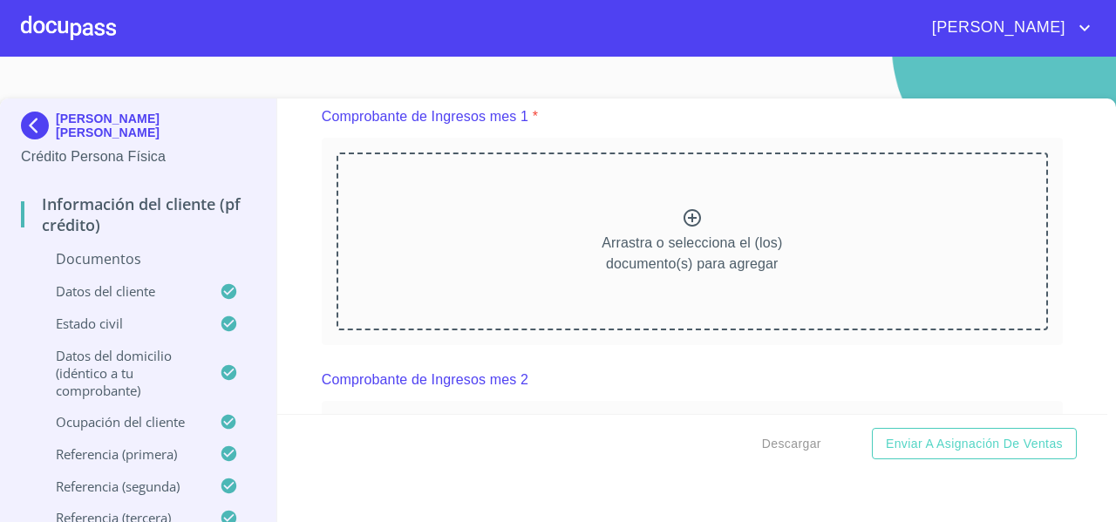
scroll to position [1720, 0]
click at [511, 229] on div "Arrastra o selecciona el (los) documento(s) para agregar" at bounding box center [693, 242] width 712 height 178
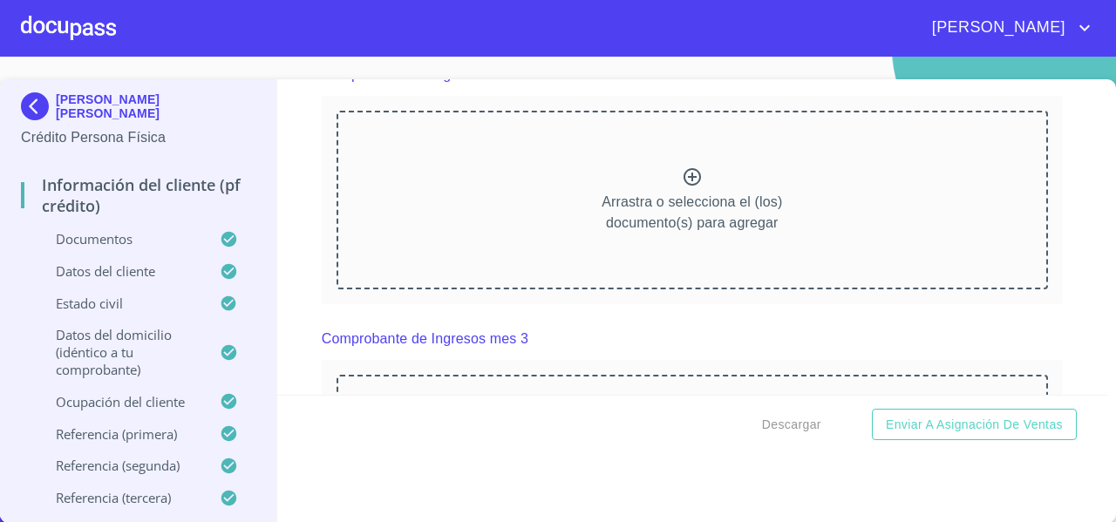
scroll to position [2489, 0]
click at [558, 244] on div "Arrastra o selecciona el (los) documento(s) para agregar" at bounding box center [693, 199] width 712 height 178
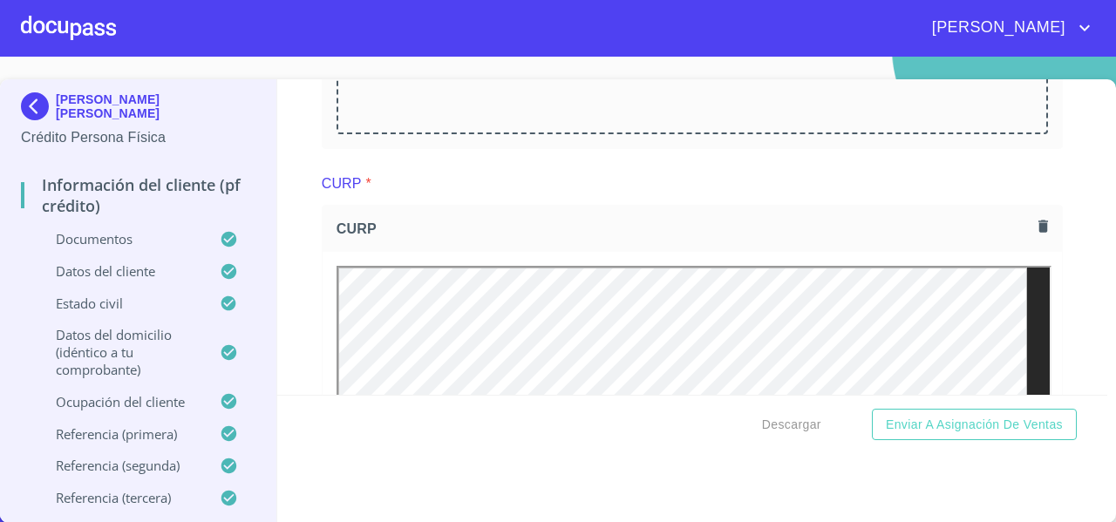
scroll to position [3390, 0]
click at [559, 108] on div "Arrastra o selecciona el (los) documento(s) para agregar" at bounding box center [693, 44] width 712 height 178
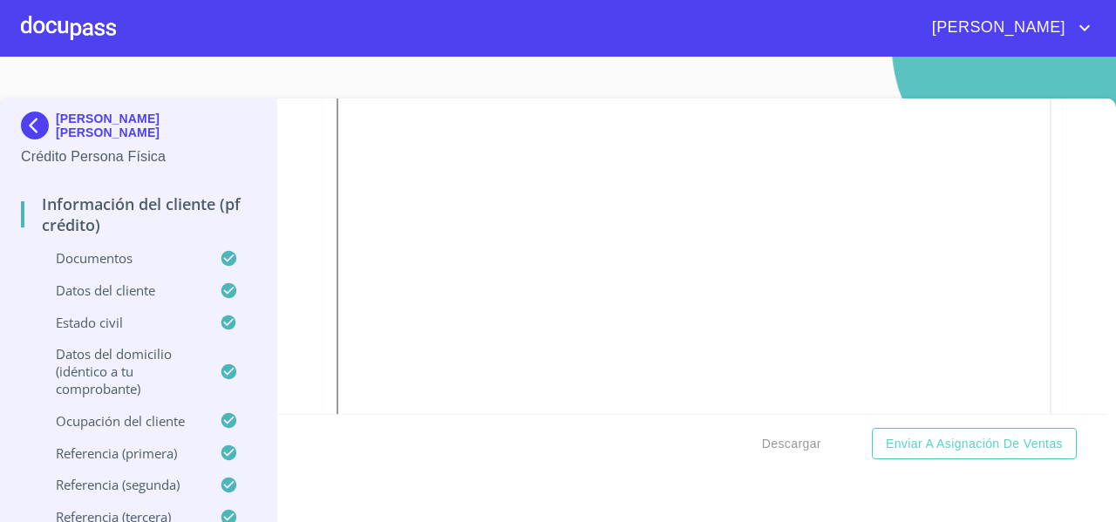
scroll to position [3444, 0]
click at [773, 444] on span "Descargar" at bounding box center [791, 444] width 59 height 22
